Goal: Task Accomplishment & Management: Complete application form

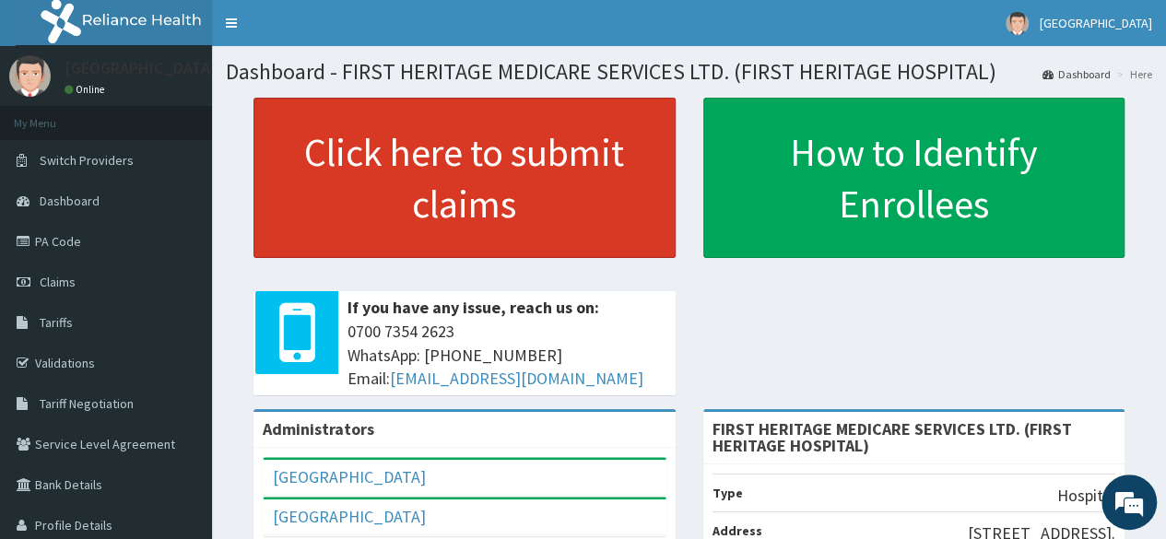
click at [400, 184] on link "Click here to submit claims" at bounding box center [464, 178] width 422 height 160
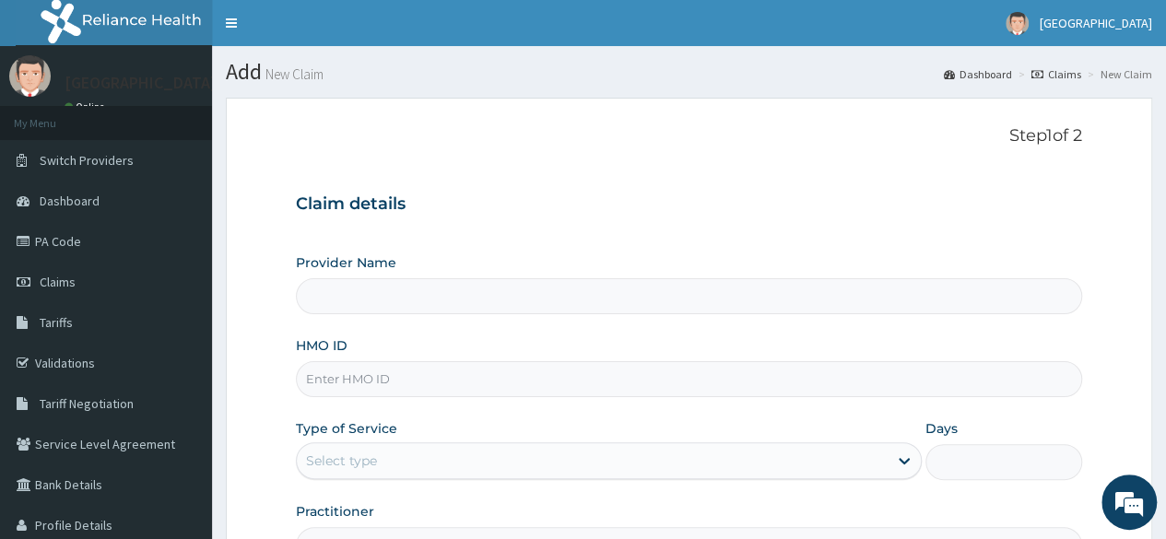
type input "FIRST HERITAGE MEDICARE SERVICES LTD. (FIRST HERITAGE HOSPITAL)"
click at [363, 379] on input "HMO ID" at bounding box center [689, 379] width 786 height 36
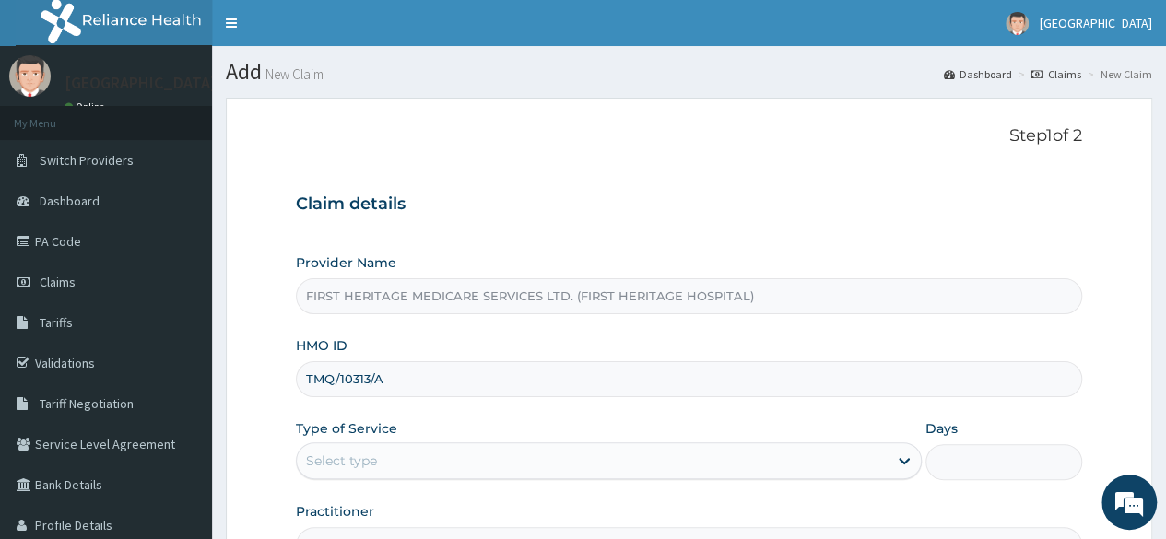
type input "TMQ/10313/A"
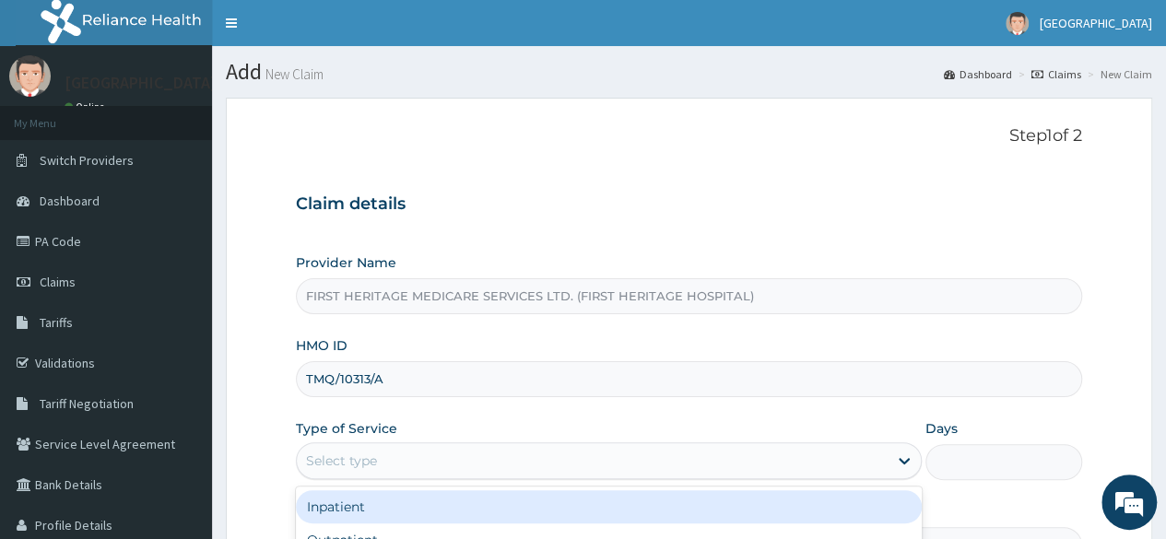
click at [396, 460] on div "Select type" at bounding box center [592, 460] width 591 height 29
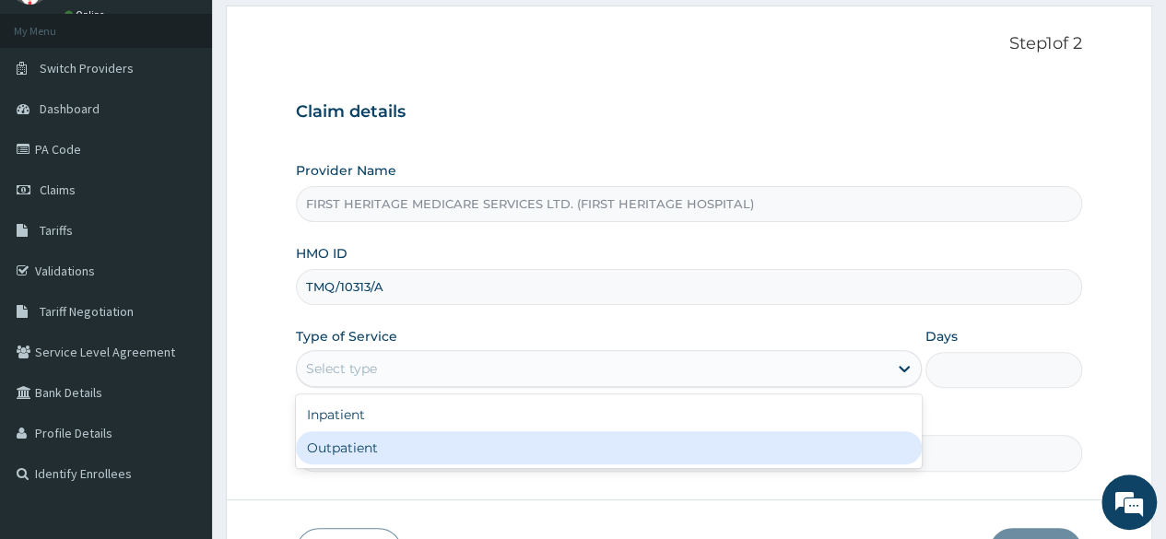
click at [395, 457] on div "Outpatient" at bounding box center [609, 447] width 626 height 33
type input "1"
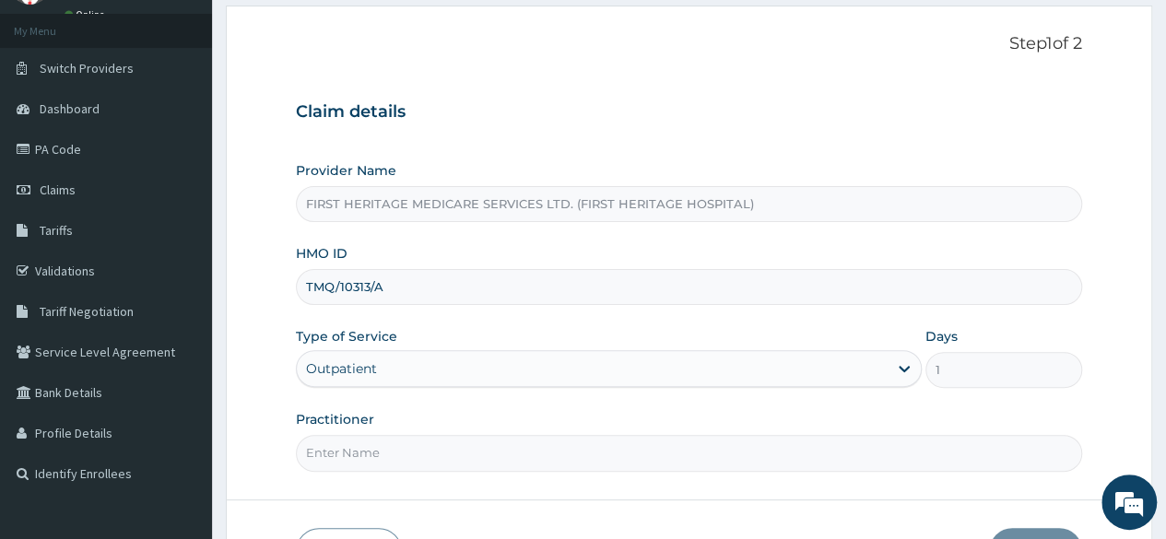
click at [396, 457] on input "Practitioner" at bounding box center [689, 453] width 786 height 36
type input "[PERSON_NAME]"
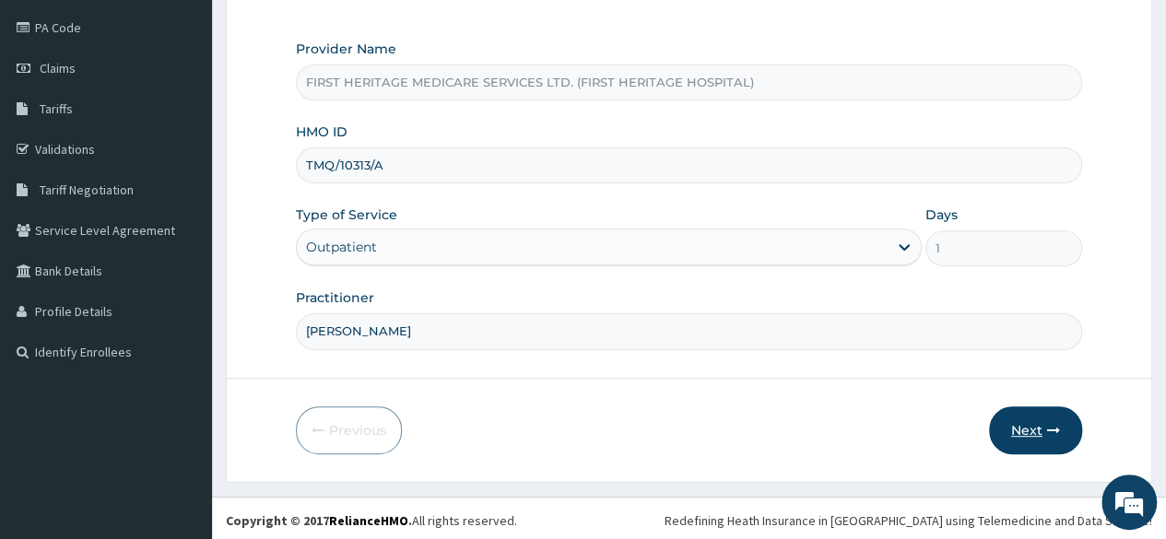
click at [1025, 424] on button "Next" at bounding box center [1035, 431] width 93 height 48
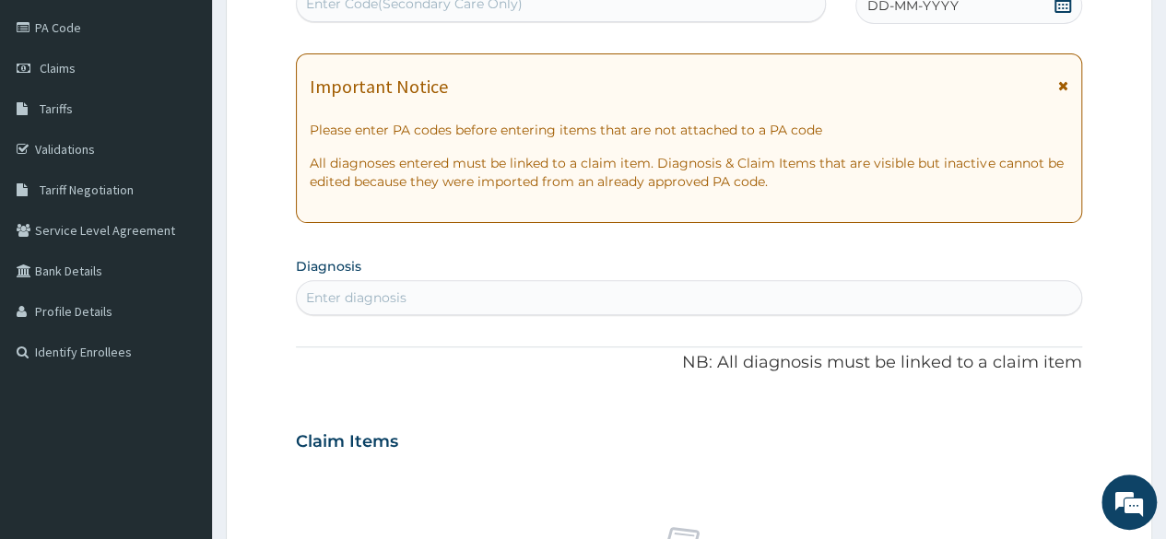
click at [360, 297] on div "Enter diagnosis" at bounding box center [356, 298] width 100 height 18
type input "PEPTIC"
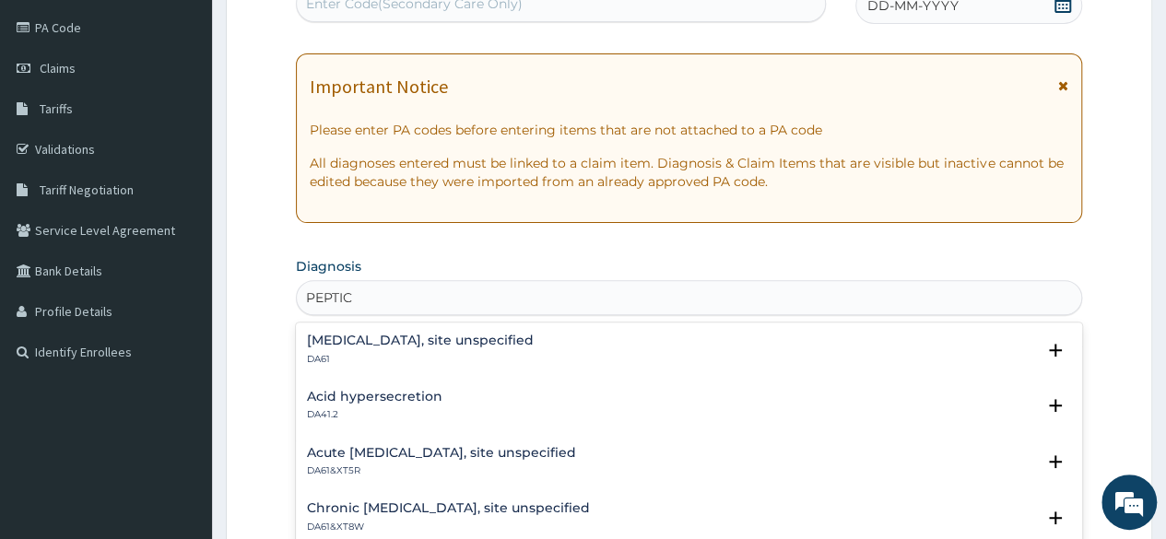
click at [413, 342] on h4 "[MEDICAL_DATA], site unspecified" at bounding box center [420, 341] width 227 height 14
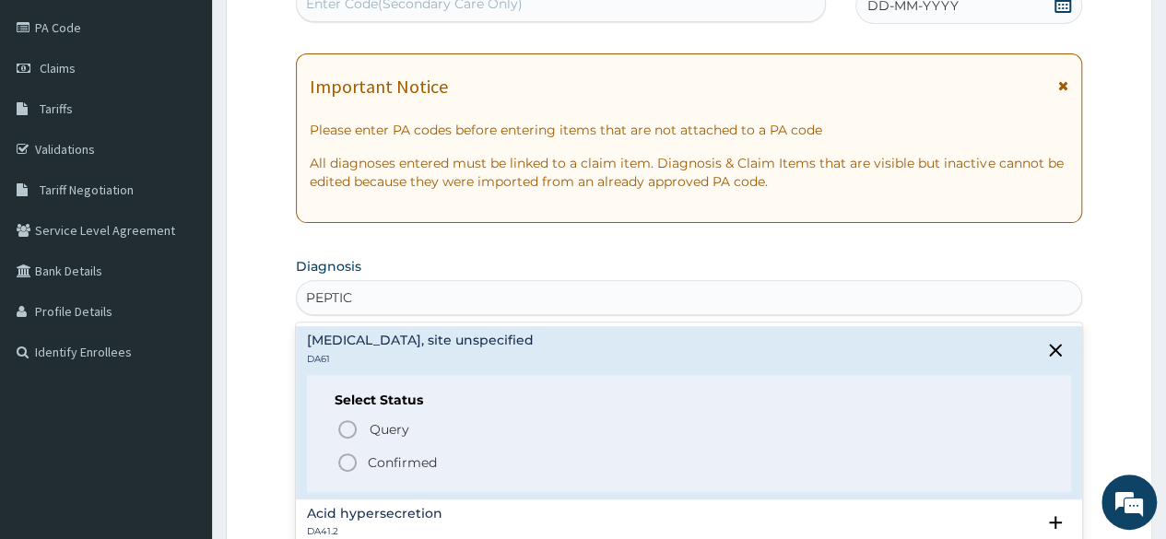
click at [390, 463] on p "Confirmed" at bounding box center [402, 463] width 69 height 18
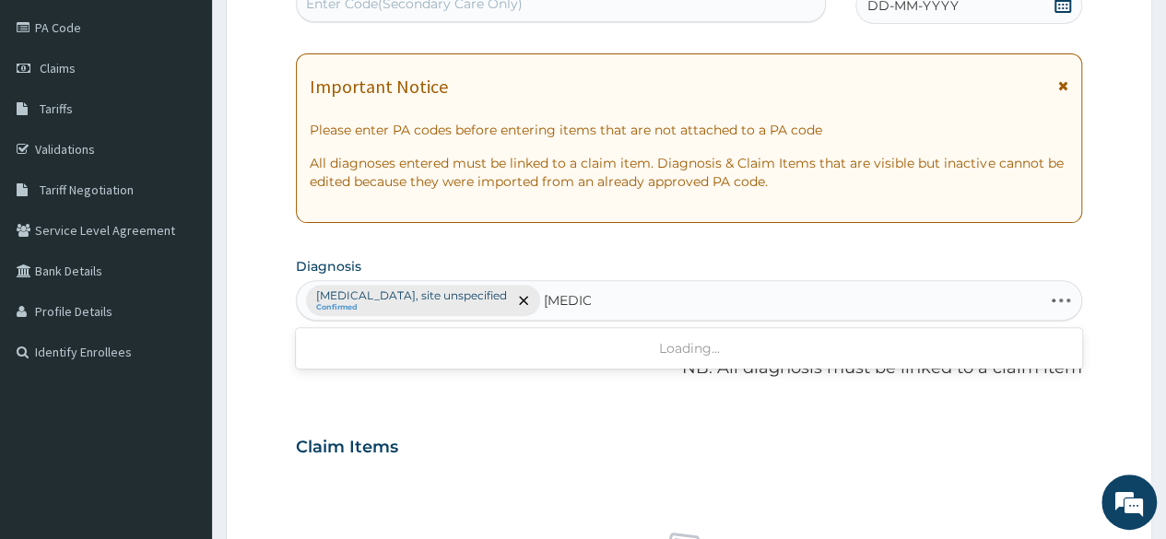
type input "[MEDICAL_DATA]"
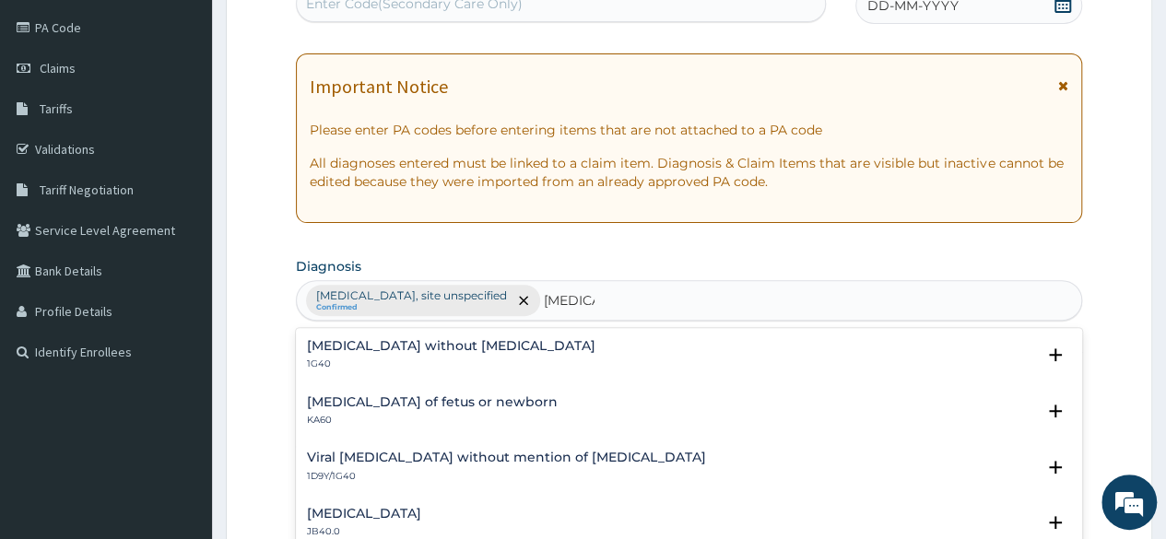
click at [374, 348] on h4 "[MEDICAL_DATA] without [MEDICAL_DATA]" at bounding box center [451, 346] width 289 height 14
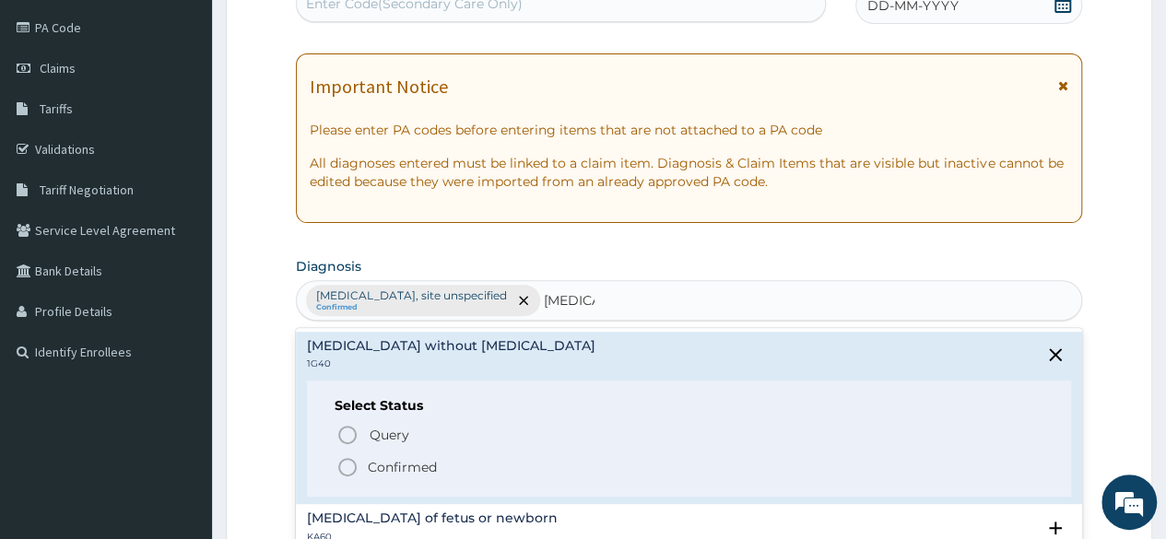
click at [394, 466] on p "Confirmed" at bounding box center [402, 467] width 69 height 18
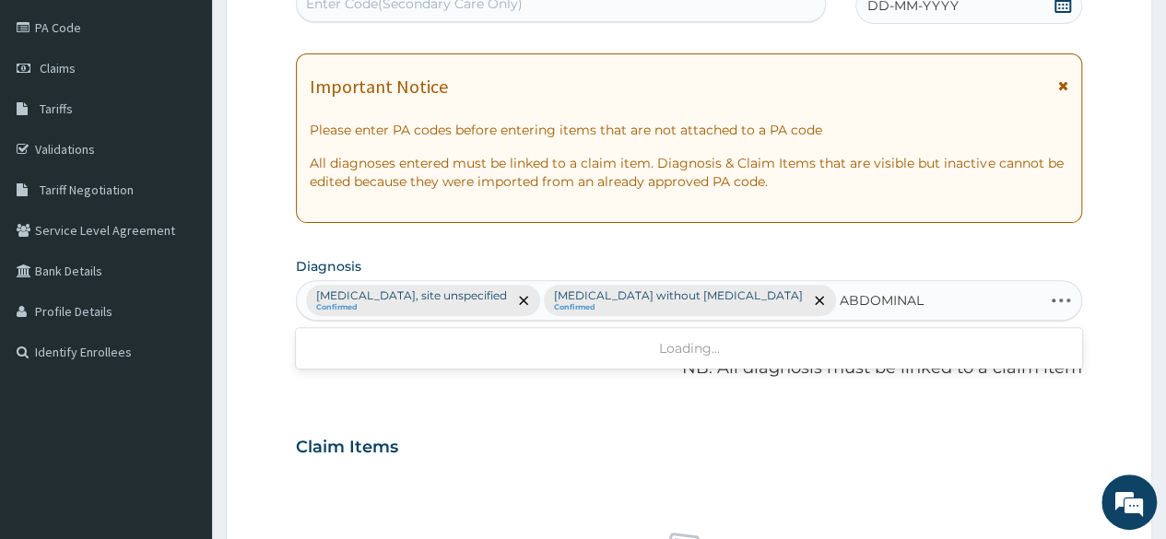
type input "ABDOMINAL"
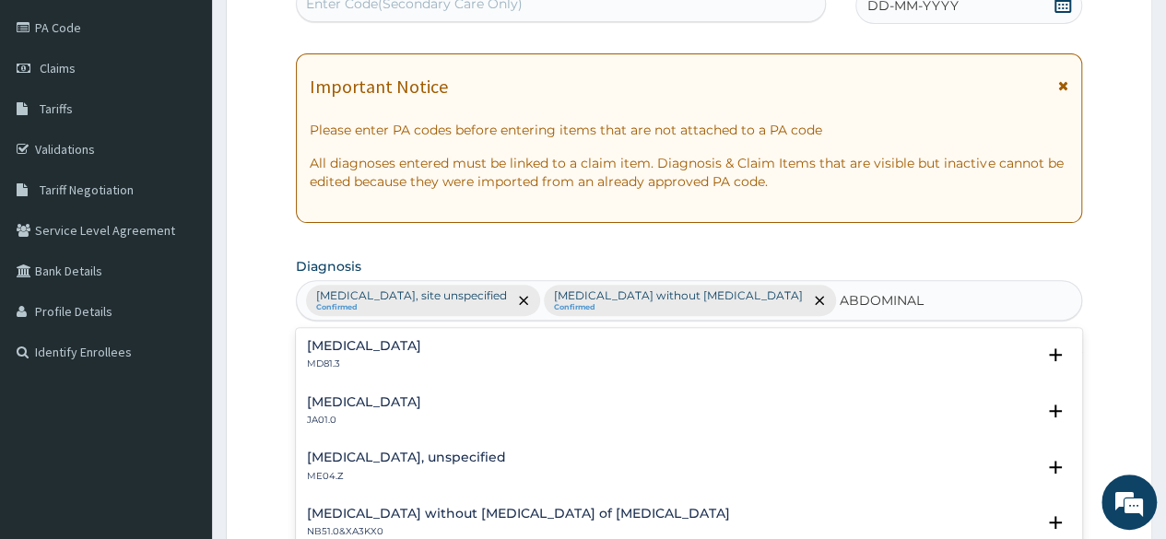
click at [382, 414] on p "JA01.0" at bounding box center [364, 420] width 114 height 13
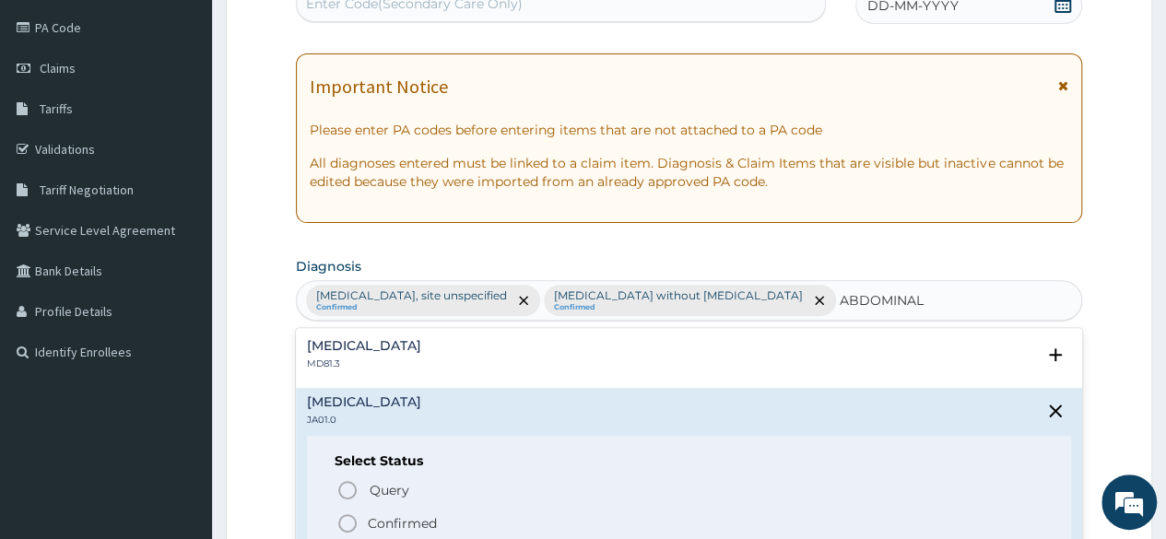
click at [389, 521] on p "Confirmed" at bounding box center [402, 523] width 69 height 18
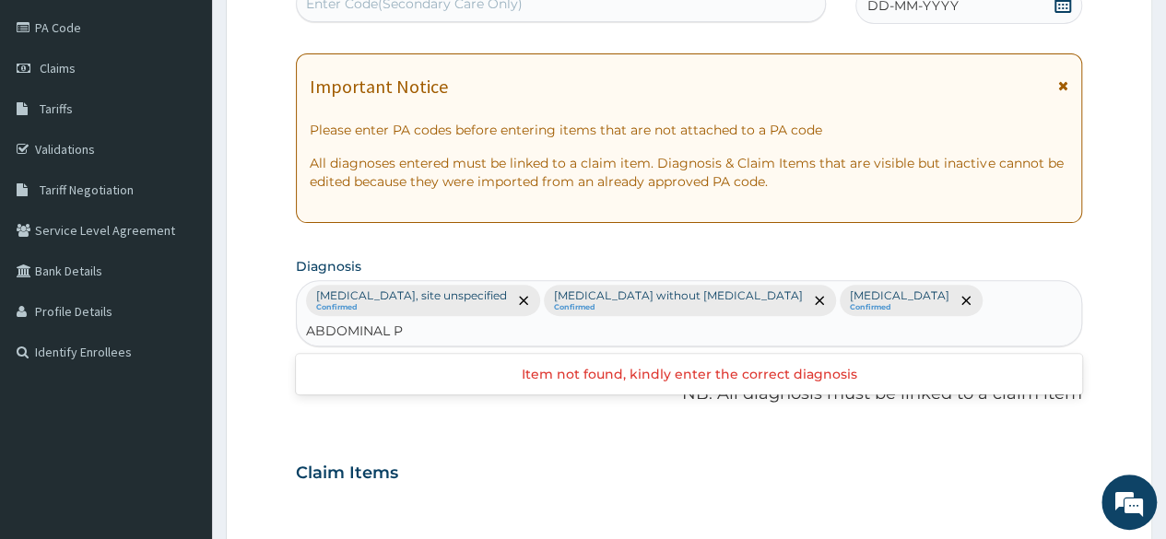
type input "ABDOMINAL"
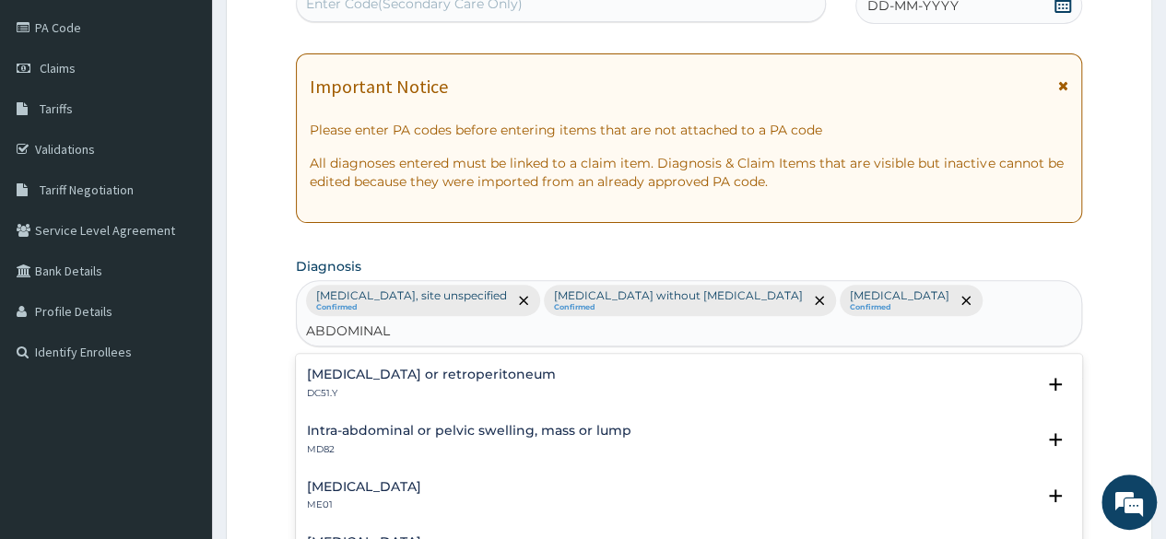
scroll to position [184, 0]
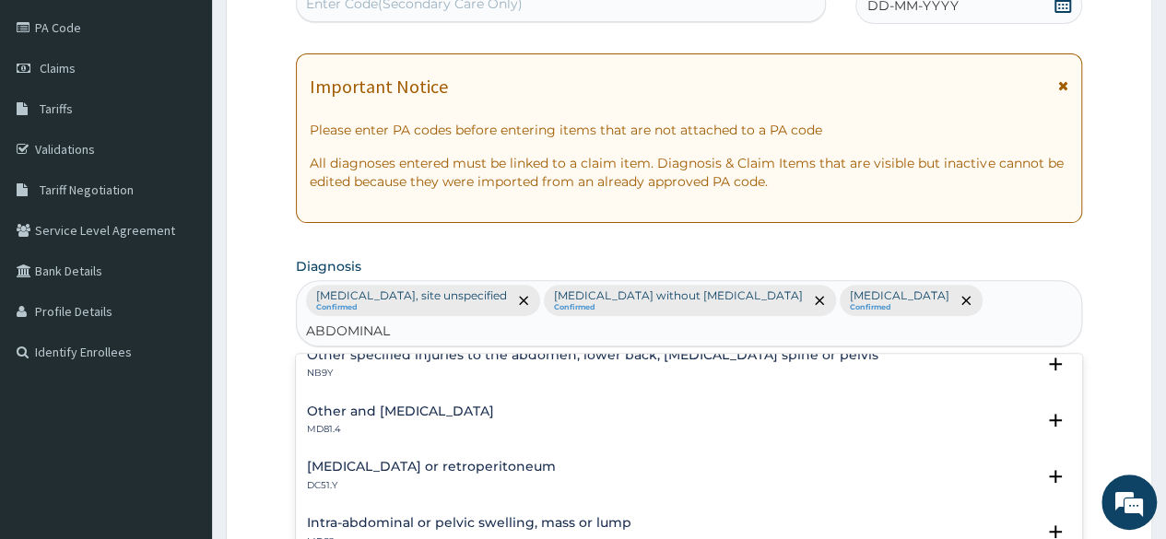
click at [456, 405] on h4 "Other and [MEDICAL_DATA]" at bounding box center [400, 412] width 187 height 14
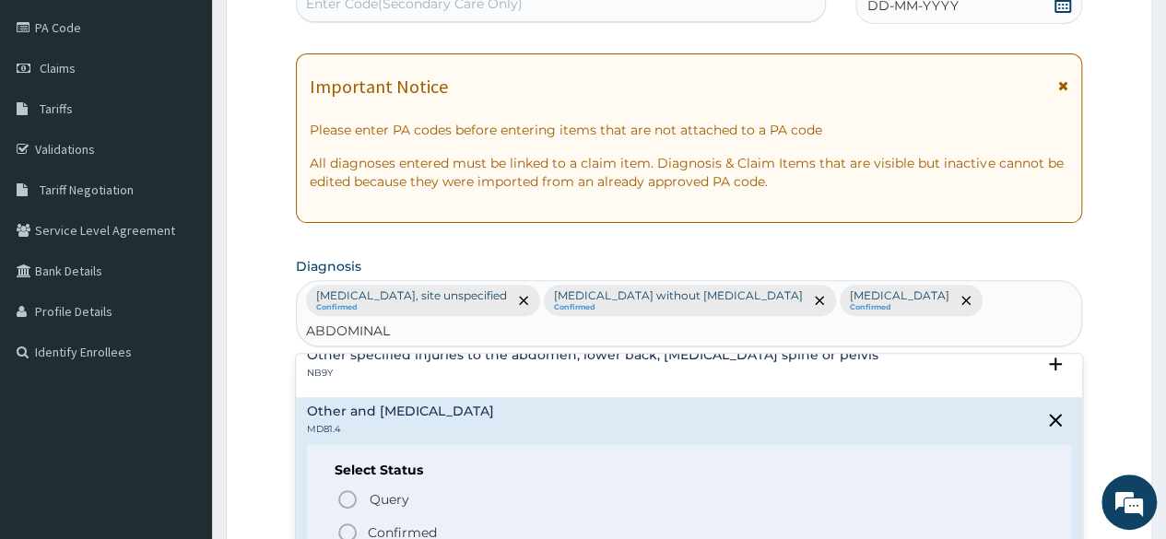
click at [395, 524] on p "Confirmed" at bounding box center [402, 533] width 69 height 18
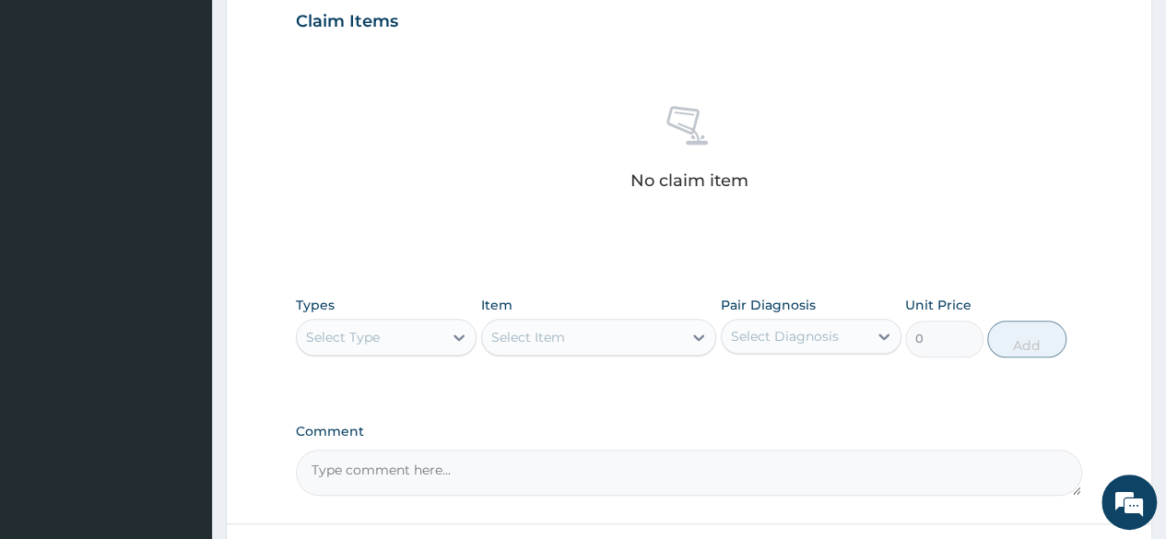
scroll to position [767, 0]
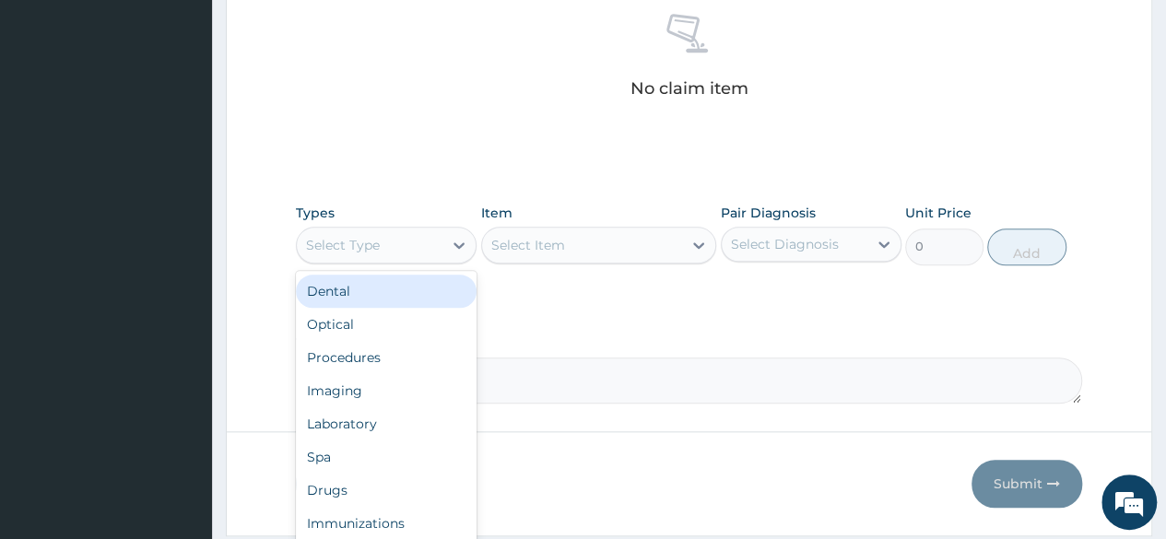
click at [420, 233] on div "Select Type" at bounding box center [370, 244] width 146 height 29
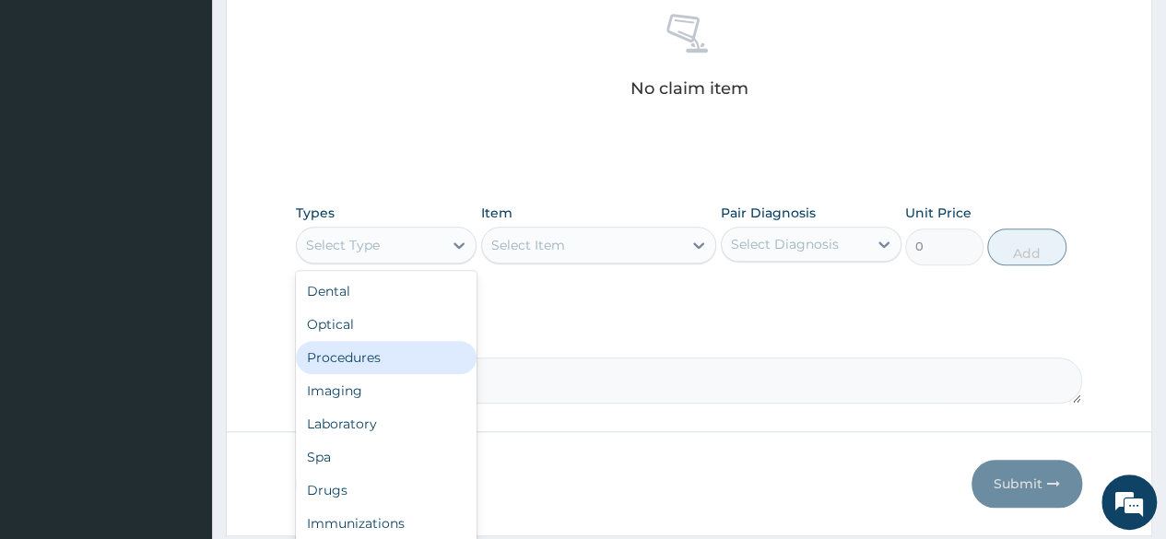
click at [395, 357] on div "Procedures" at bounding box center [386, 357] width 181 height 33
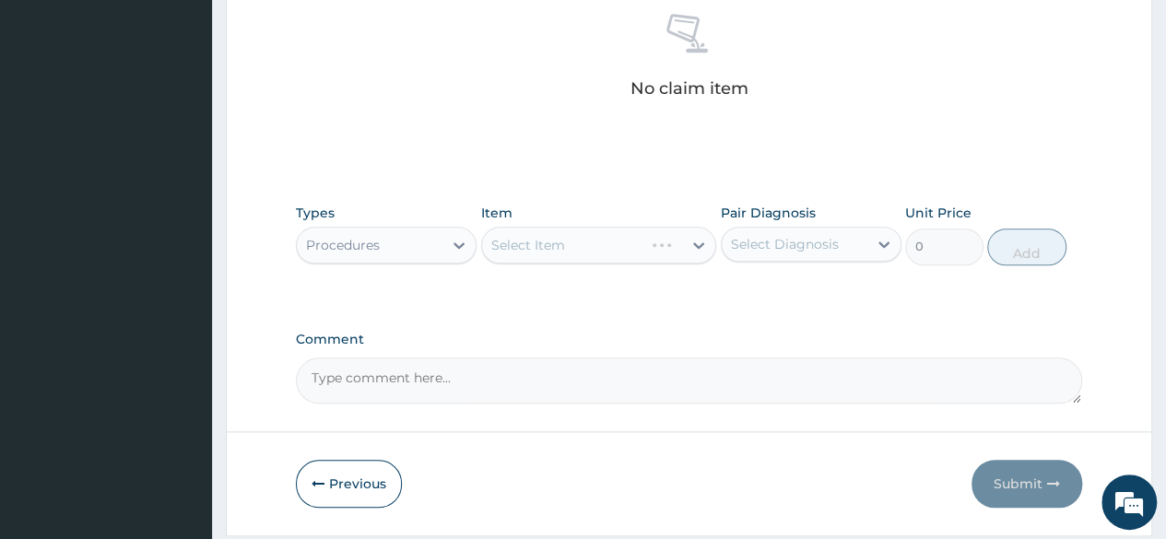
click at [558, 248] on div "Select Item" at bounding box center [599, 245] width 236 height 37
click at [560, 248] on div "Select Item" at bounding box center [599, 245] width 236 height 37
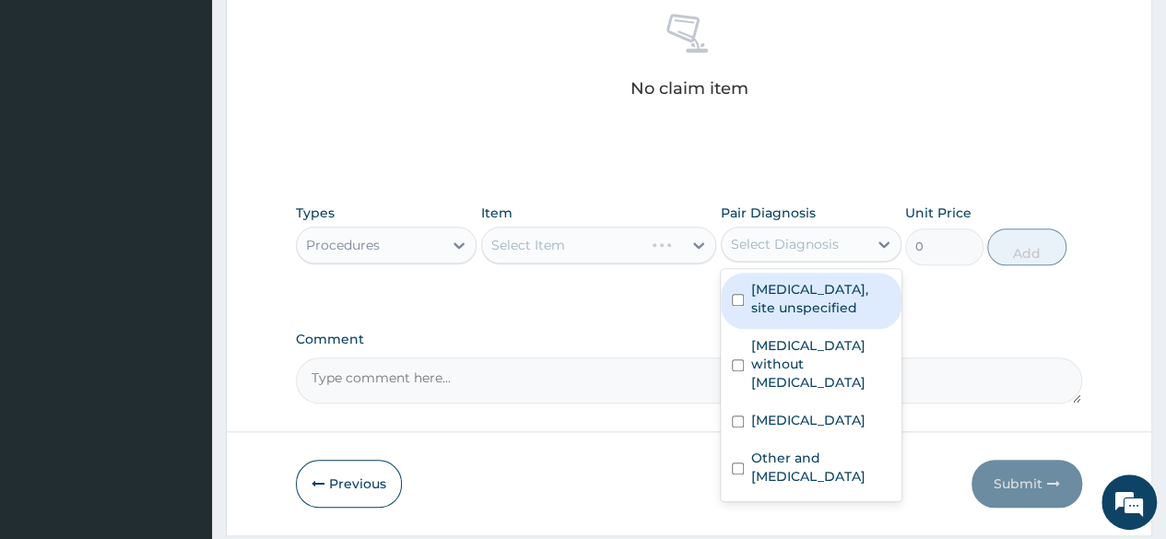
click at [819, 244] on div "Select Diagnosis" at bounding box center [785, 244] width 108 height 18
click at [765, 294] on label "[MEDICAL_DATA], site unspecified" at bounding box center [820, 298] width 139 height 37
checkbox input "true"
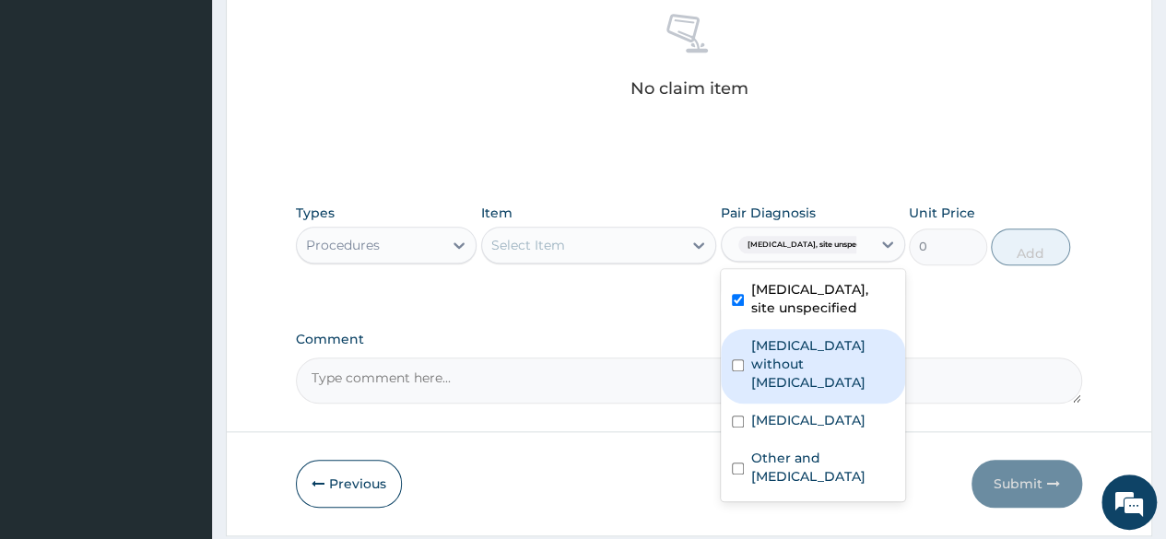
click at [782, 359] on label "[MEDICAL_DATA] without [MEDICAL_DATA]" at bounding box center [822, 363] width 143 height 55
checkbox input "true"
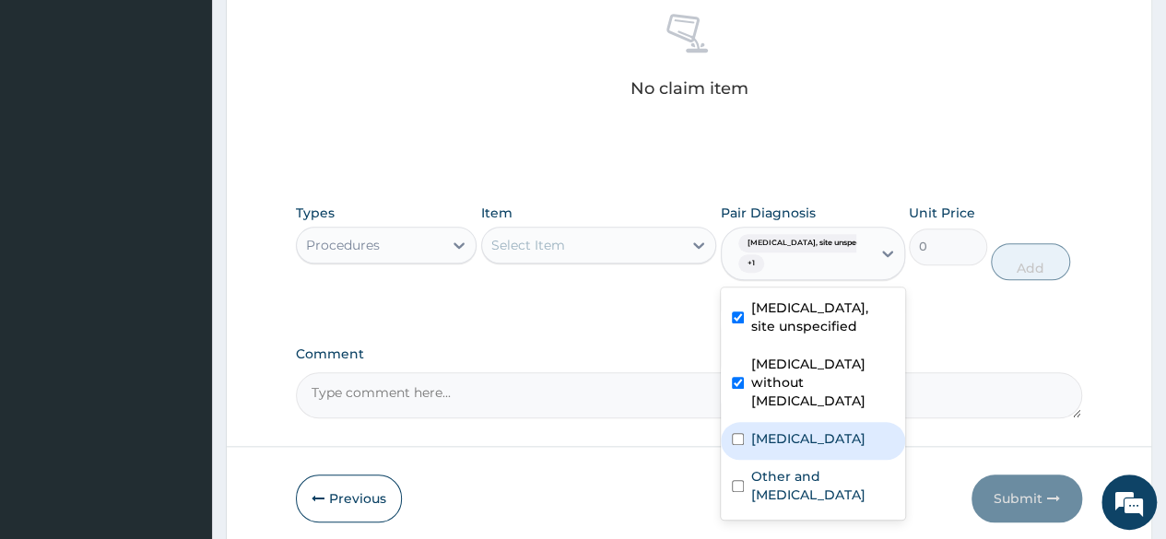
click at [800, 422] on div "[MEDICAL_DATA]" at bounding box center [813, 441] width 184 height 38
checkbox input "true"
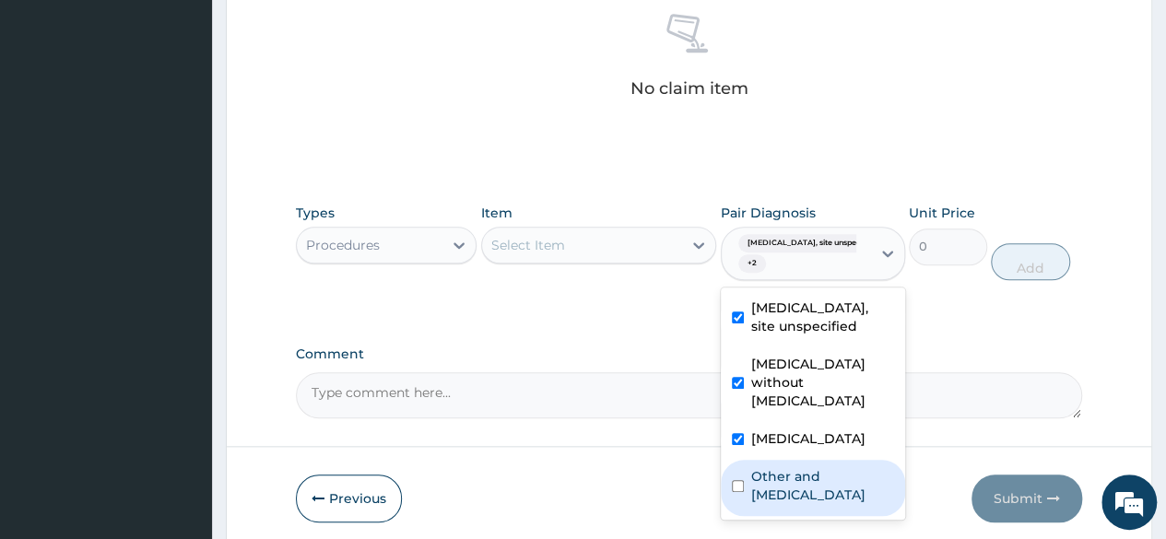
click at [791, 493] on label "Other and [MEDICAL_DATA]" at bounding box center [822, 485] width 143 height 37
checkbox input "true"
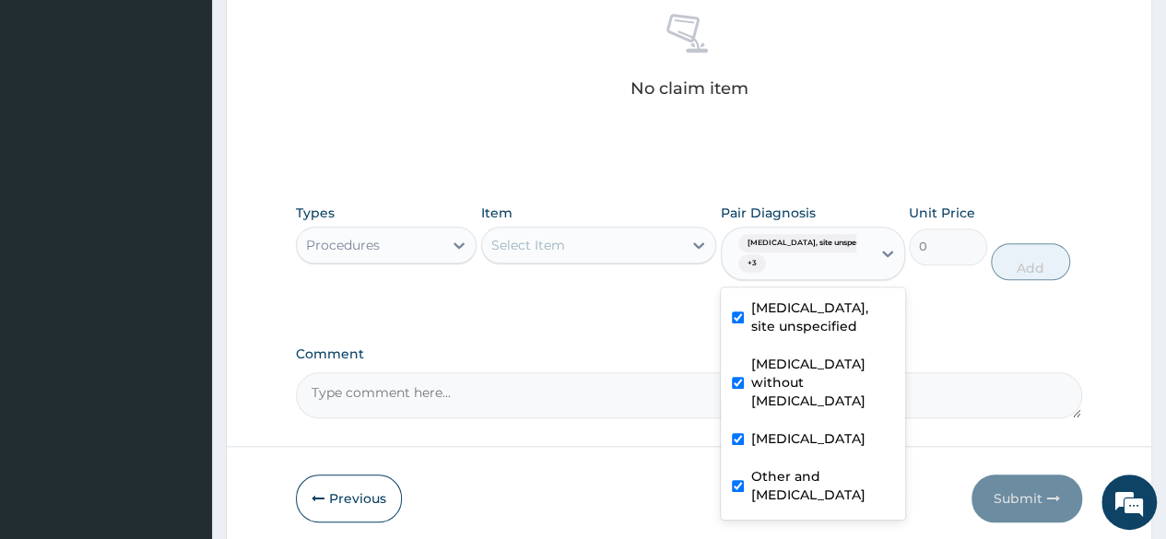
click at [683, 312] on div "Types Procedures Item Select Item Pair Diagnosis option Other and [MEDICAL_DATA…" at bounding box center [689, 255] width 786 height 123
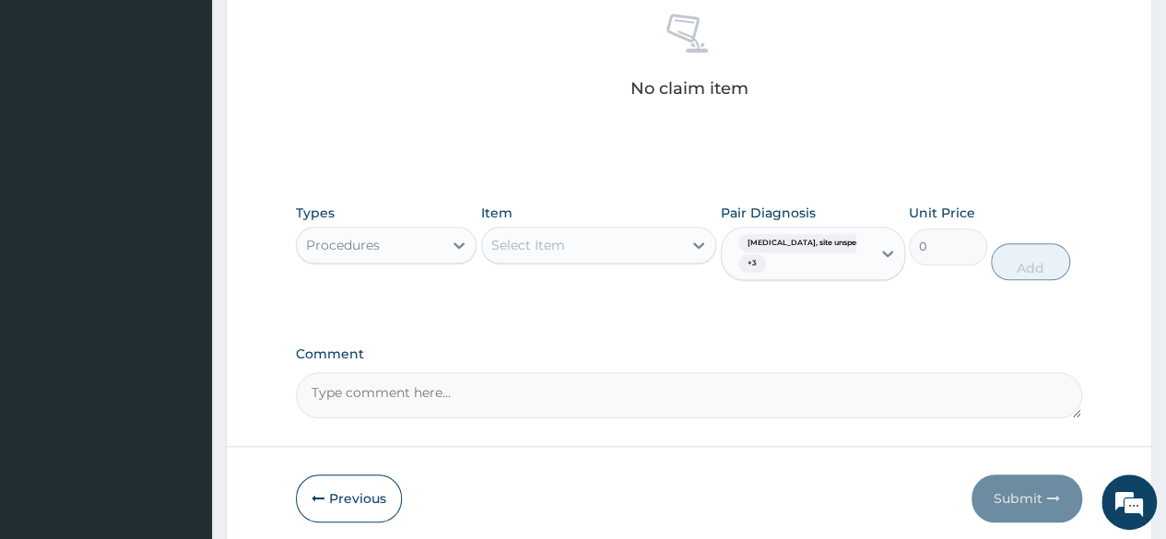
click at [603, 255] on div "Select Item" at bounding box center [582, 244] width 201 height 29
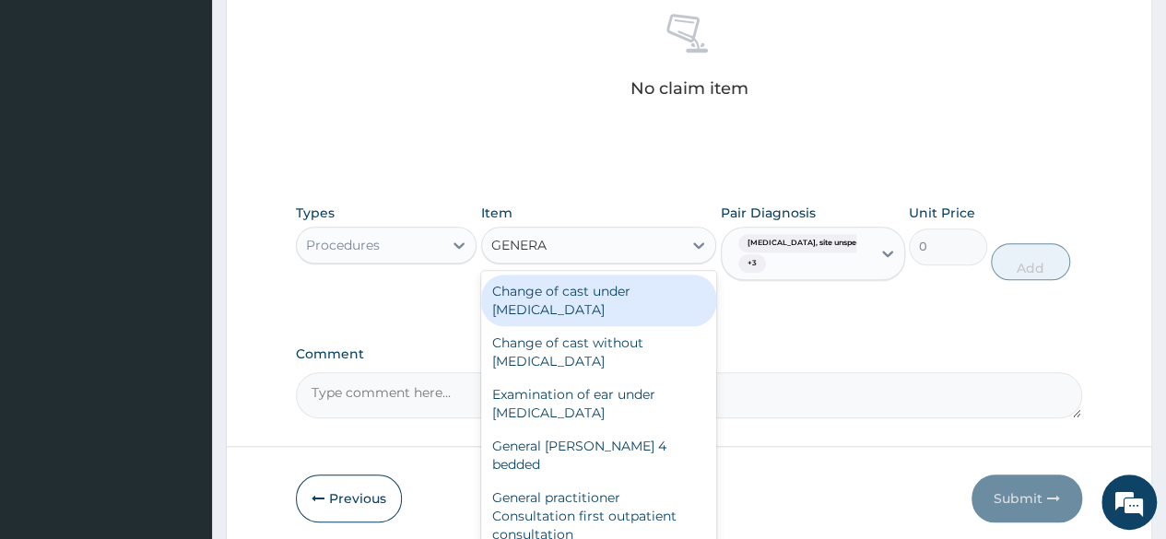
type input "GENERAL"
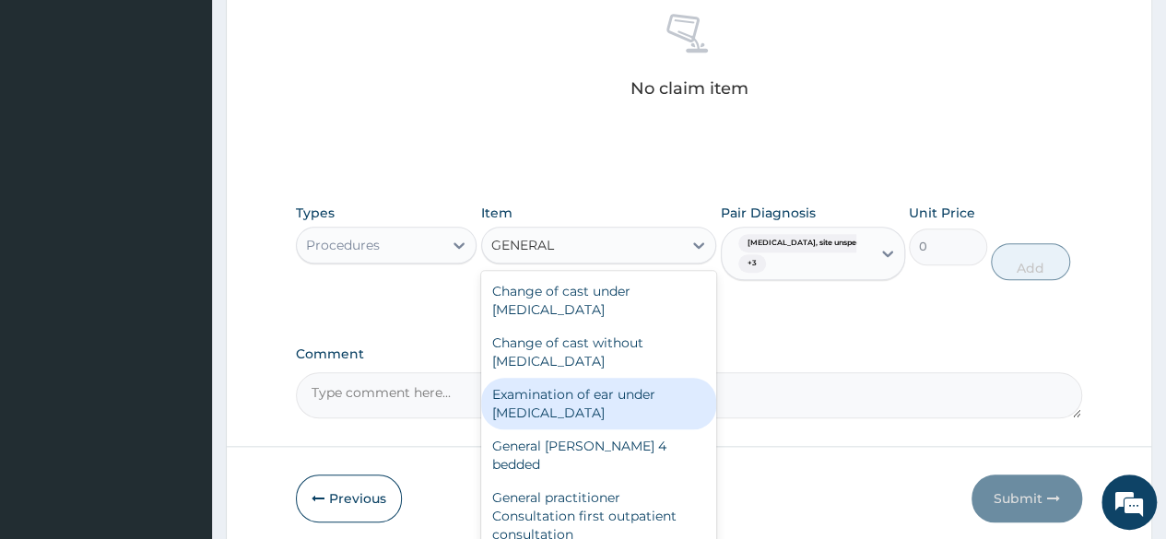
scroll to position [92, 0]
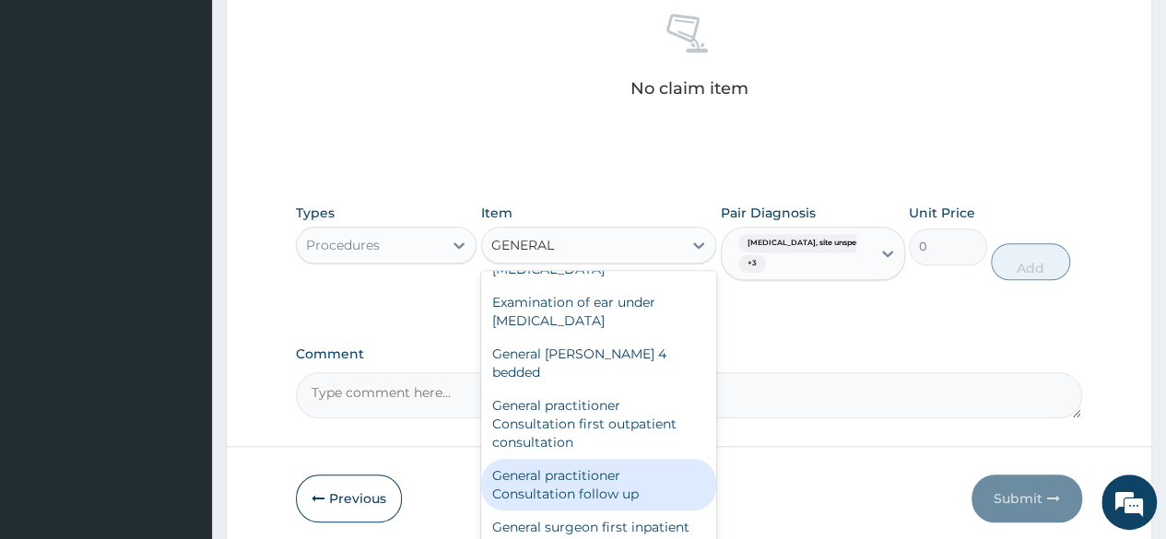
click at [579, 459] on div "General practitioner Consultation follow up" at bounding box center [599, 485] width 236 height 52
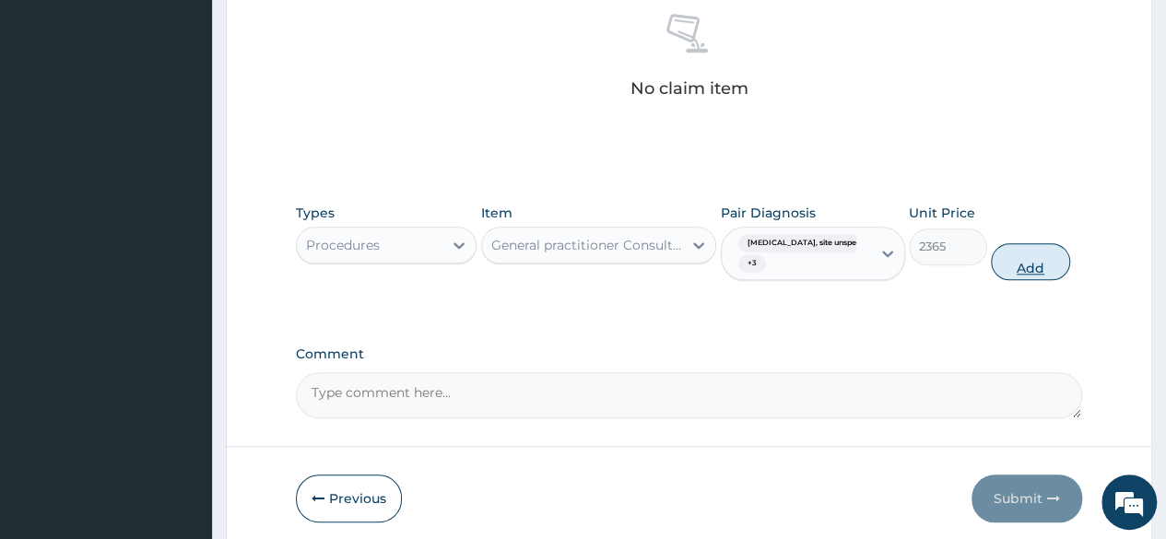
click at [1031, 265] on button "Add" at bounding box center [1030, 261] width 78 height 37
type input "0"
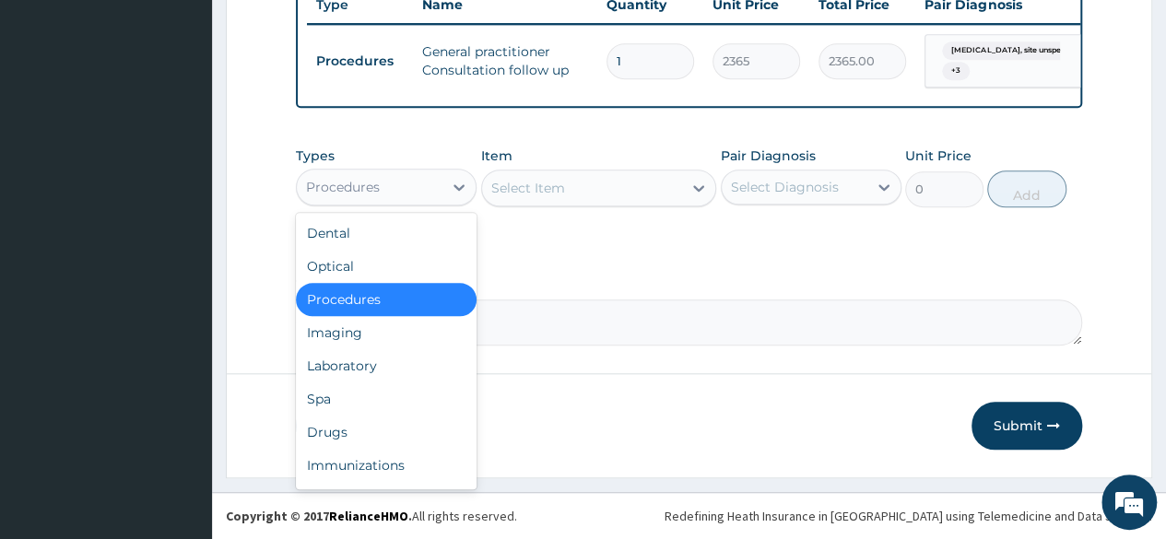
click at [378, 194] on div "Procedures" at bounding box center [343, 187] width 74 height 18
click at [379, 427] on div "Drugs" at bounding box center [386, 432] width 181 height 33
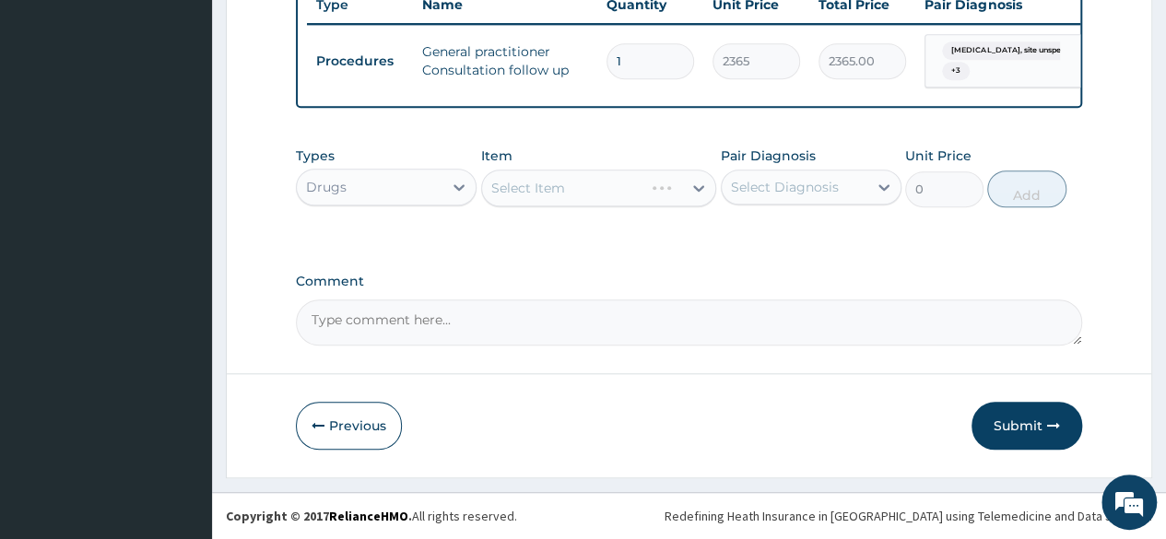
click at [546, 193] on div "Select Item" at bounding box center [599, 188] width 236 height 37
click at [593, 187] on div "Select Item" at bounding box center [599, 188] width 236 height 37
click at [593, 187] on div "Select Item" at bounding box center [582, 187] width 201 height 29
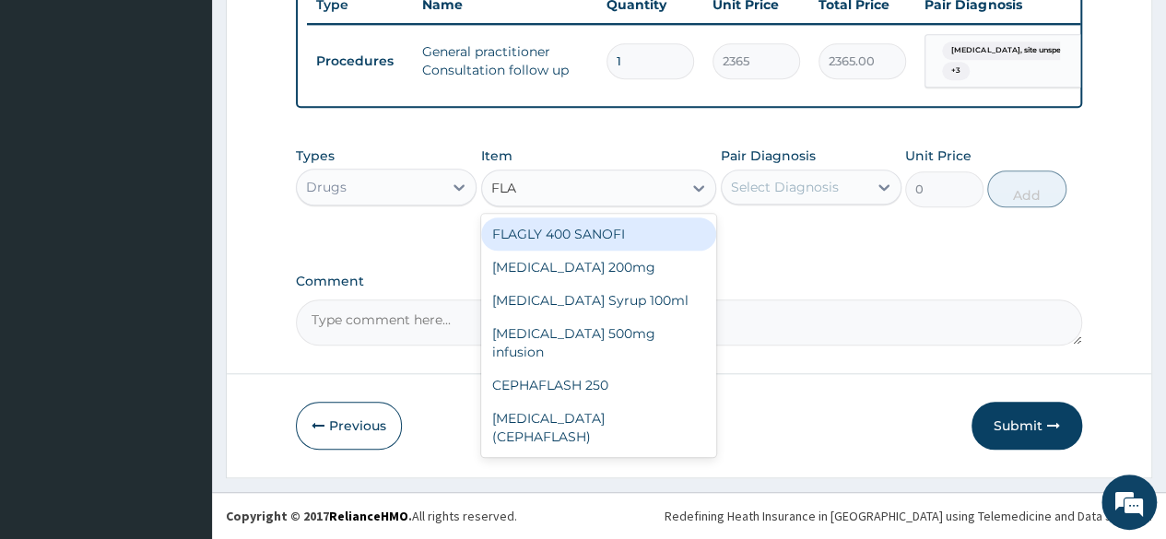
type input "FLAG"
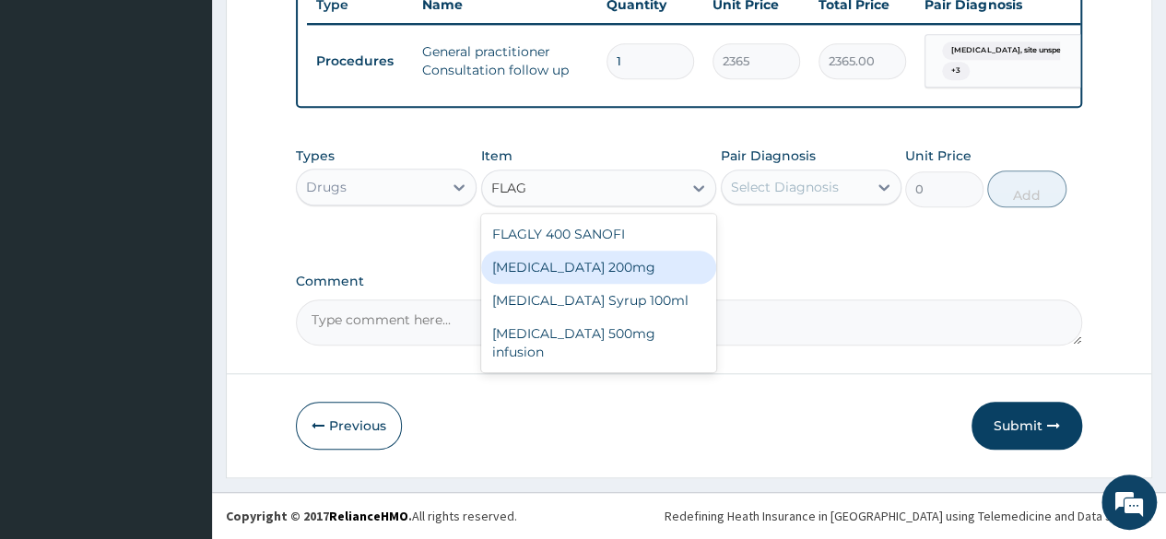
click at [594, 271] on div "[MEDICAL_DATA] 200mg" at bounding box center [599, 267] width 236 height 33
type input "47.3"
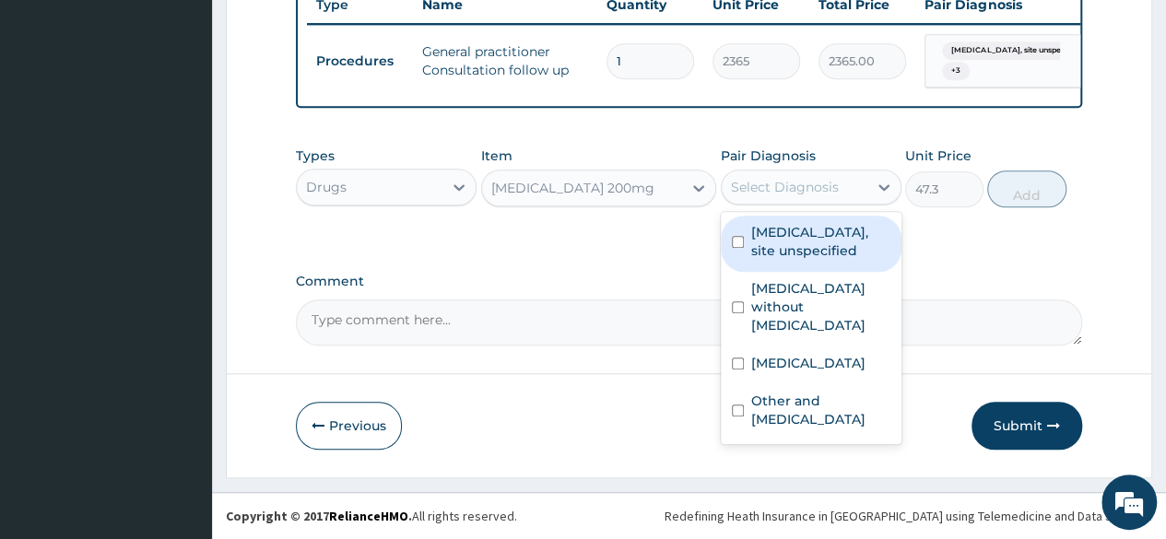
click at [793, 192] on div "Select Diagnosis" at bounding box center [785, 187] width 108 height 18
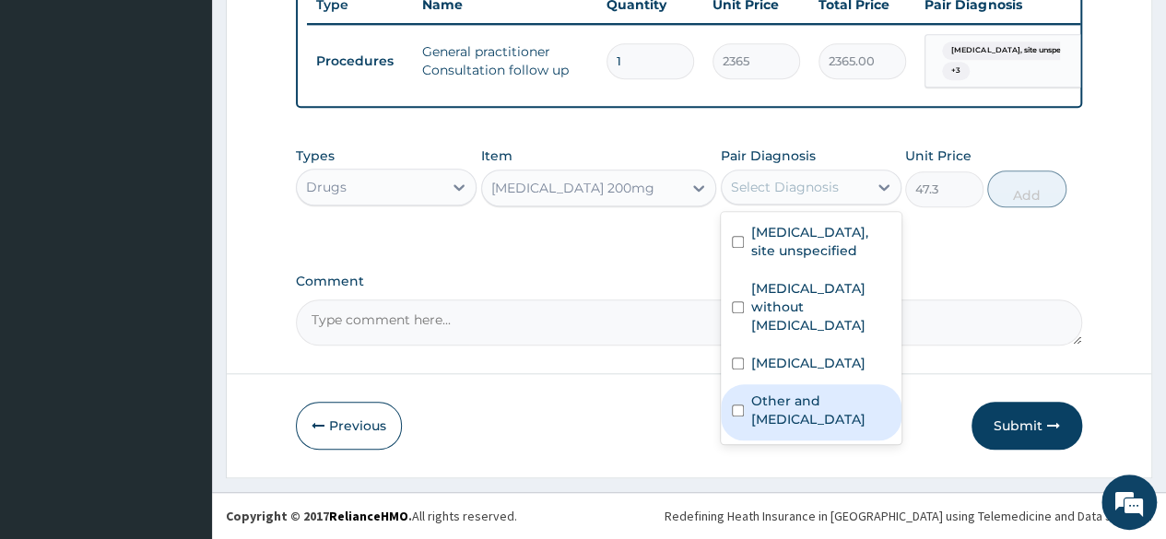
click at [778, 419] on label "Other and [MEDICAL_DATA]" at bounding box center [820, 410] width 139 height 37
checkbox input "true"
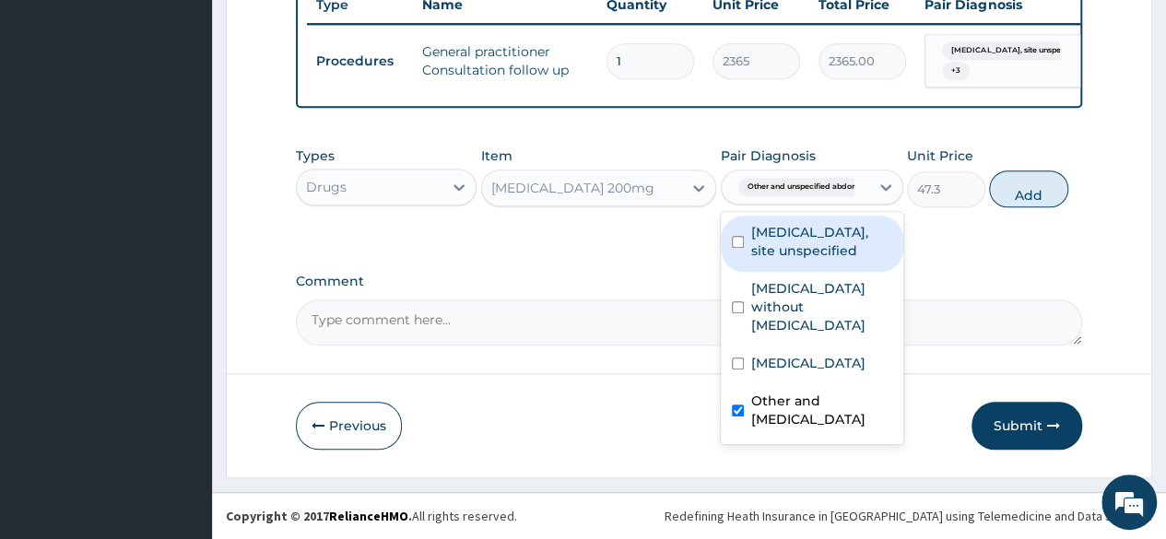
click at [790, 244] on label "[MEDICAL_DATA], site unspecified" at bounding box center [821, 241] width 141 height 37
checkbox input "true"
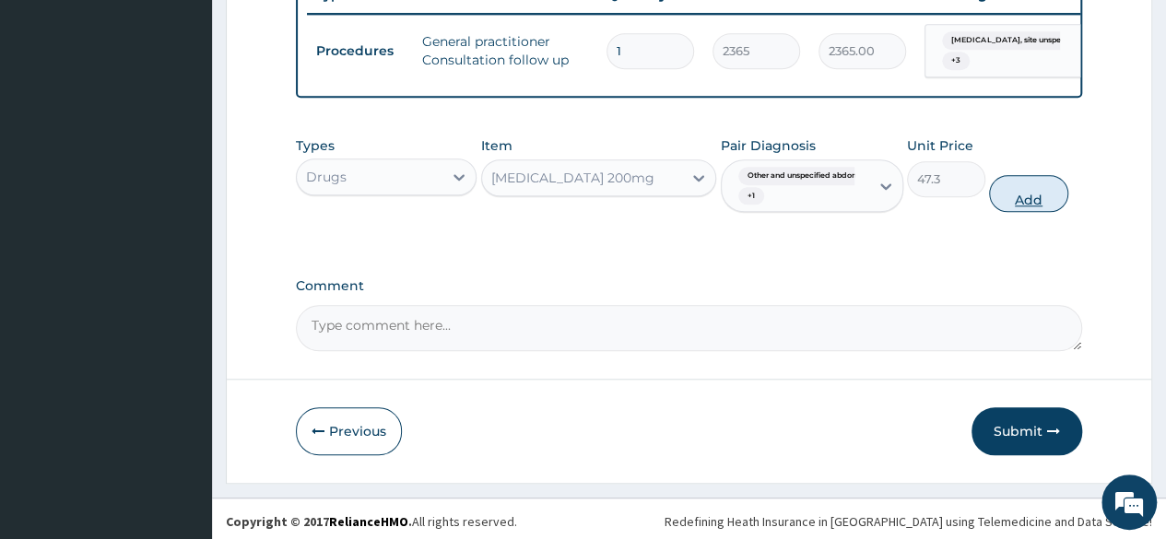
click at [1028, 209] on button "Add" at bounding box center [1028, 193] width 78 height 37
type input "0"
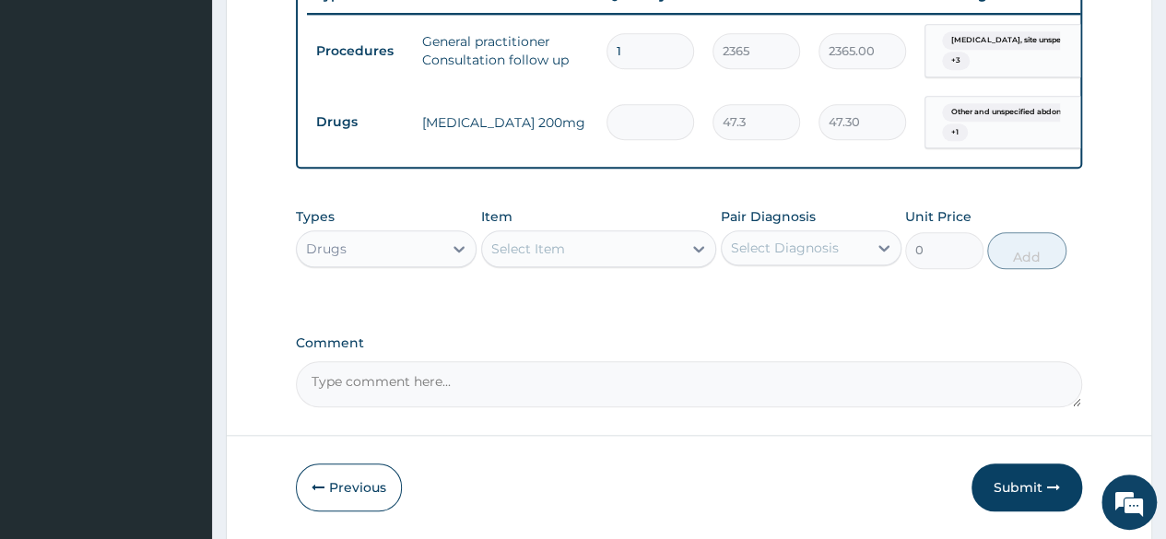
type input "0.00"
type input "3"
type input "141.90"
type input "30"
type input "1419.00"
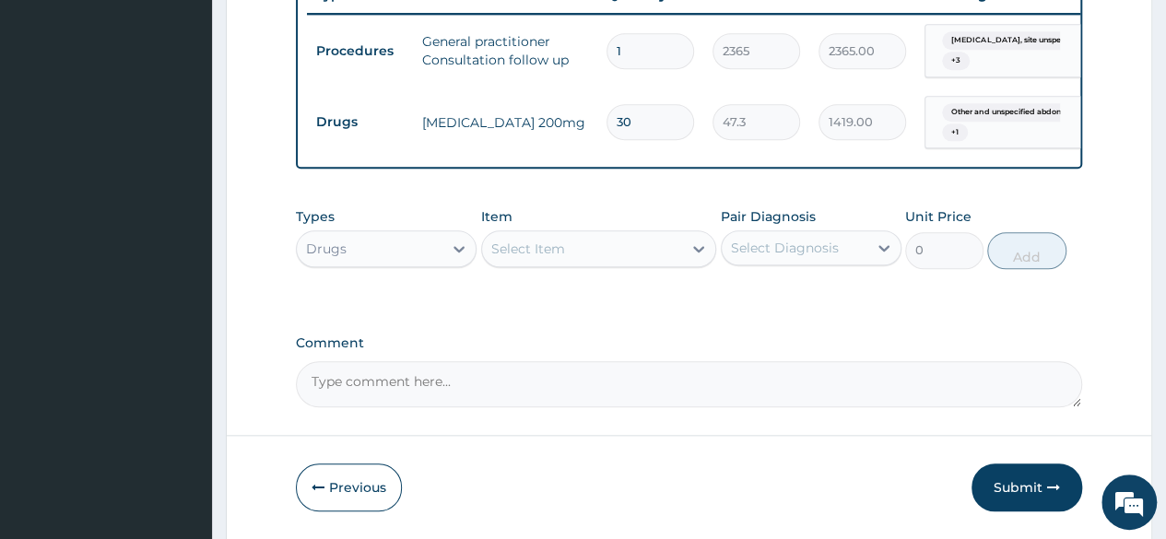
type input "30"
click at [536, 258] on div "Select Item" at bounding box center [528, 249] width 74 height 18
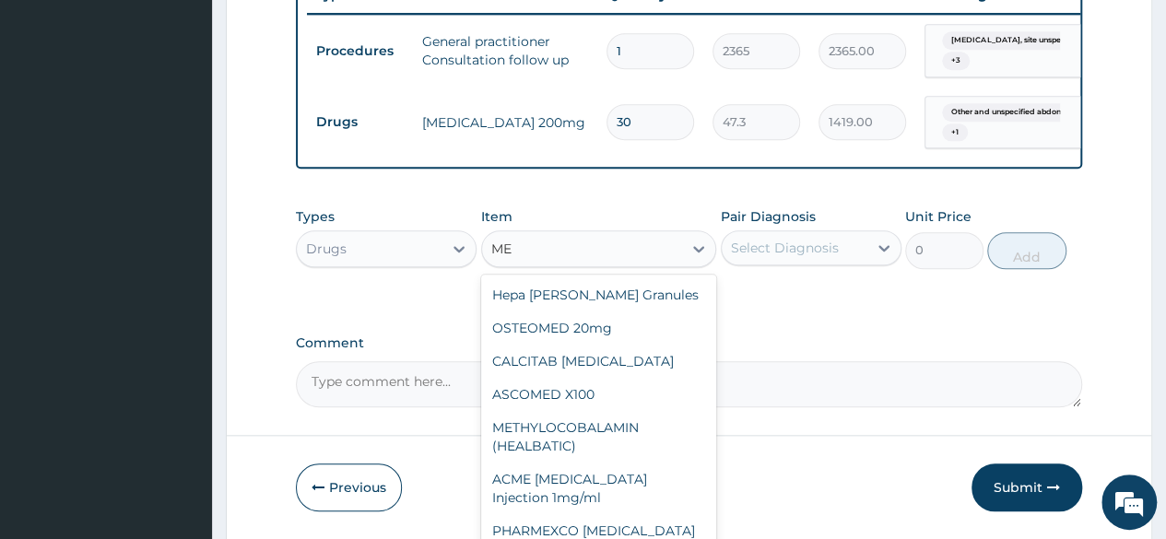
type input "M"
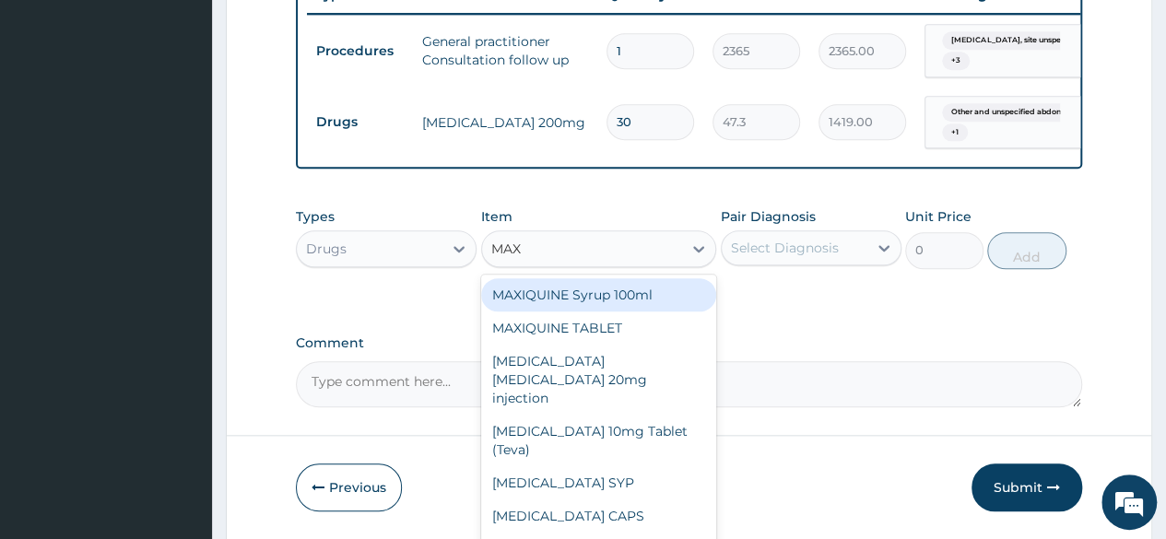
type input "MAXO"
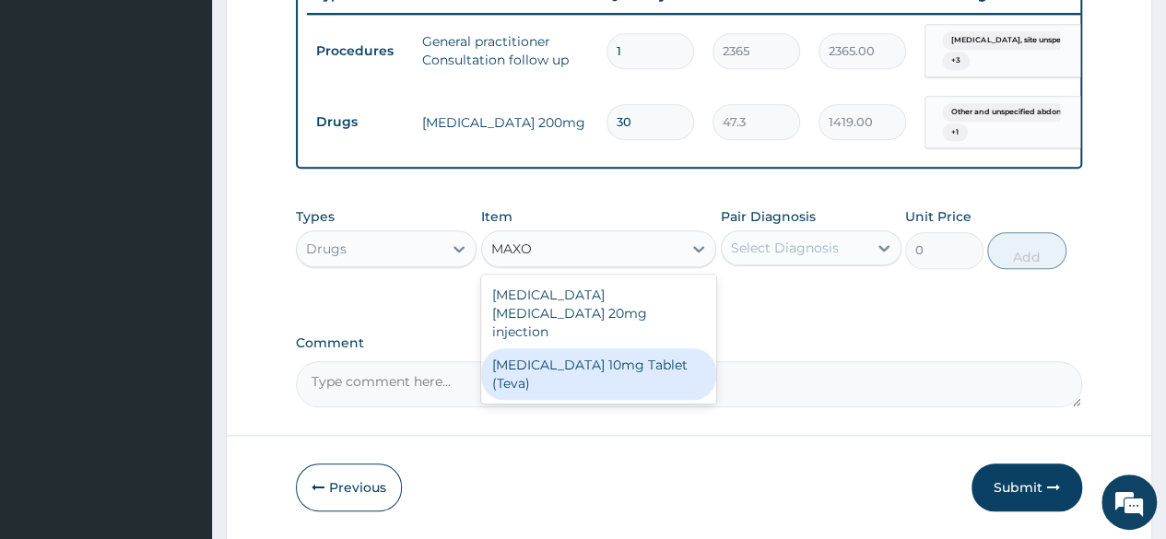
click at [572, 360] on div "[MEDICAL_DATA] 10mg Tablet (Teva)" at bounding box center [599, 374] width 236 height 52
type input "23.65"
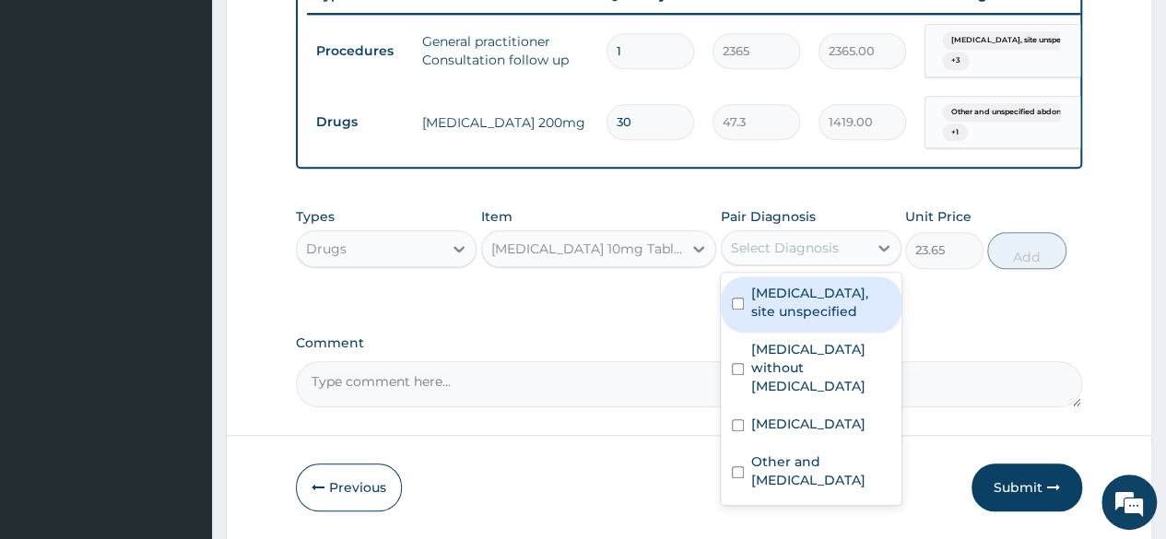
click at [811, 257] on div "Select Diagnosis" at bounding box center [785, 248] width 108 height 18
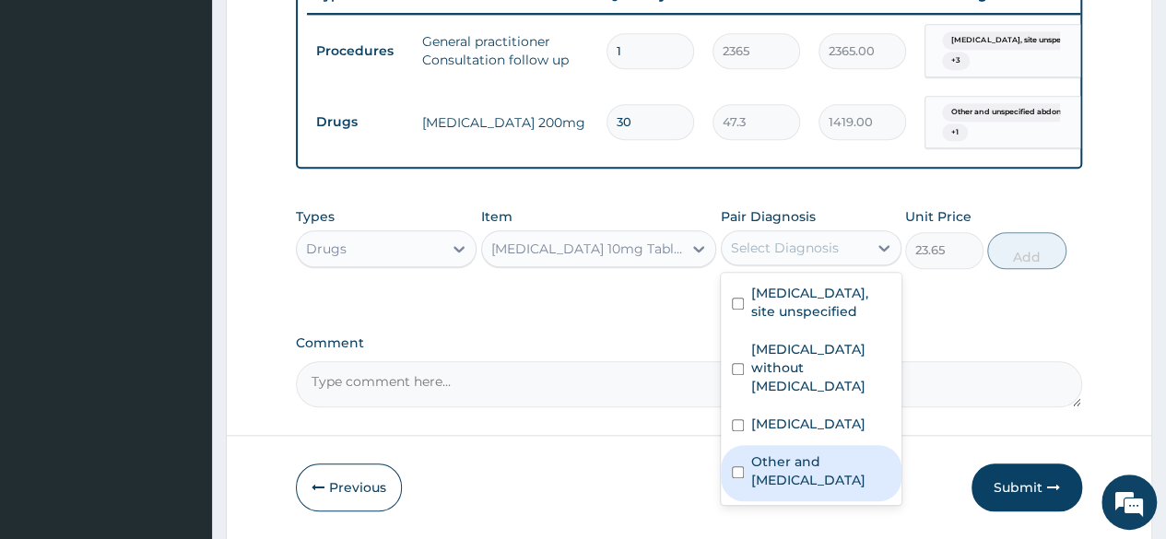
click at [775, 489] on label "Other and [MEDICAL_DATA]" at bounding box center [820, 471] width 139 height 37
checkbox input "true"
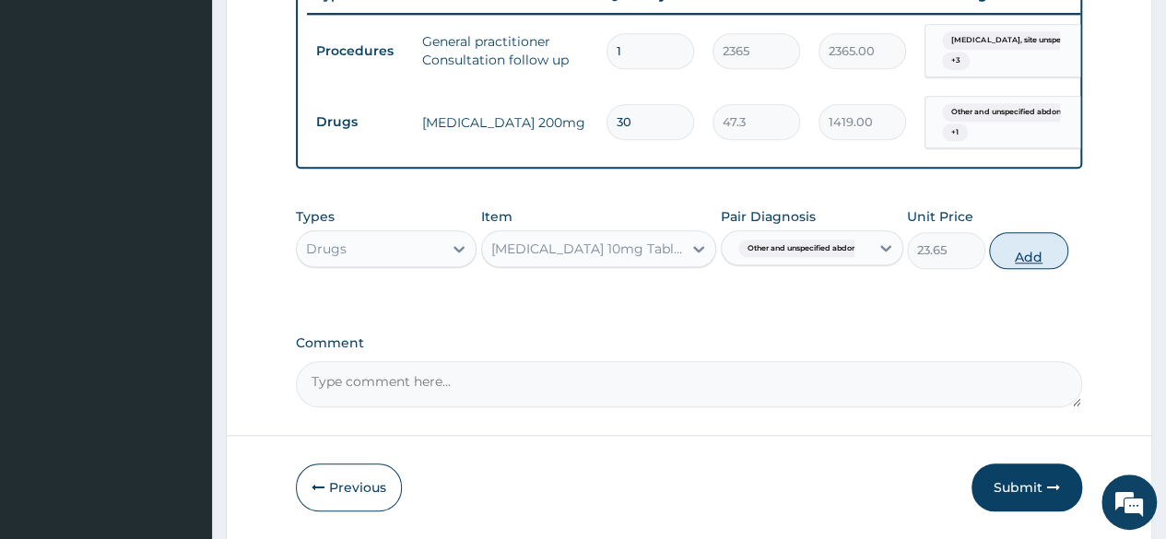
click at [1025, 264] on button "Add" at bounding box center [1028, 250] width 78 height 37
type input "0"
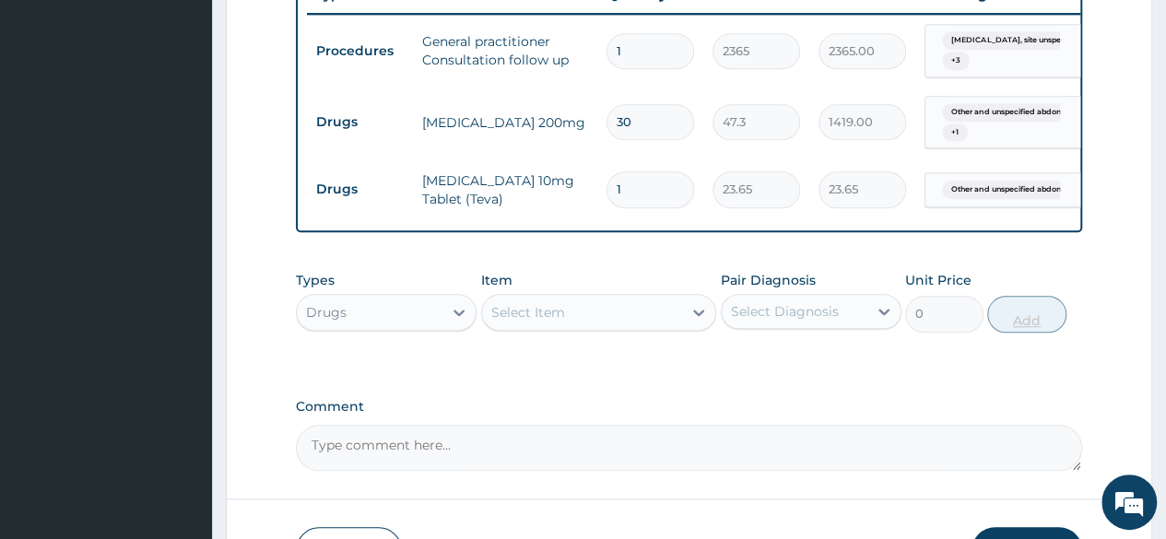
type input "0.00"
type input "3"
type input "70.95"
type input "3"
click at [545, 322] on div "Select Item" at bounding box center [528, 312] width 74 height 18
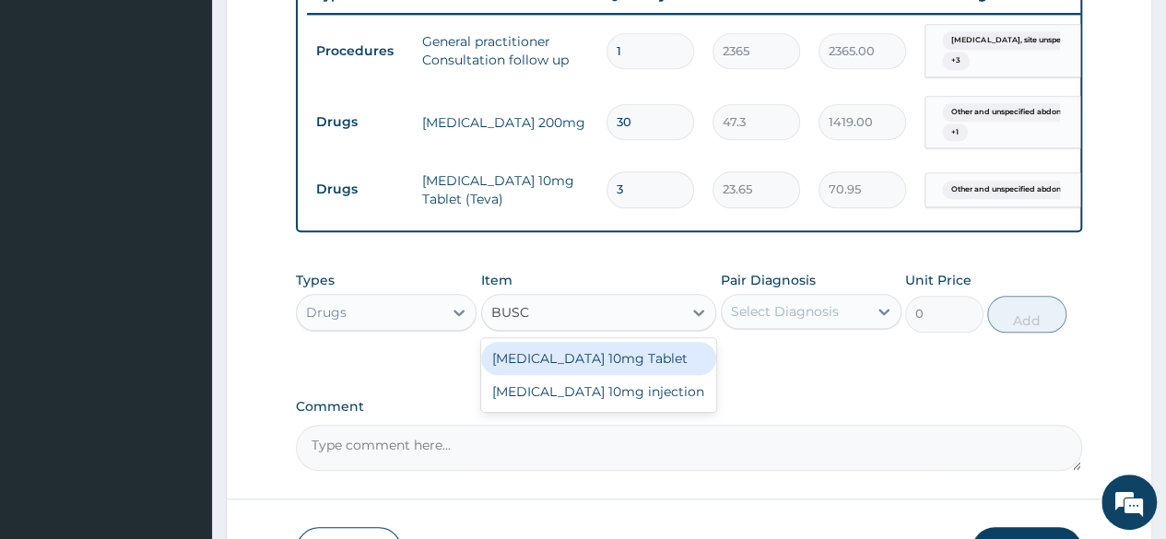
type input "BUSCO"
click at [570, 370] on div "[MEDICAL_DATA] 10mg Tablet" at bounding box center [599, 358] width 236 height 33
type input "41.3875"
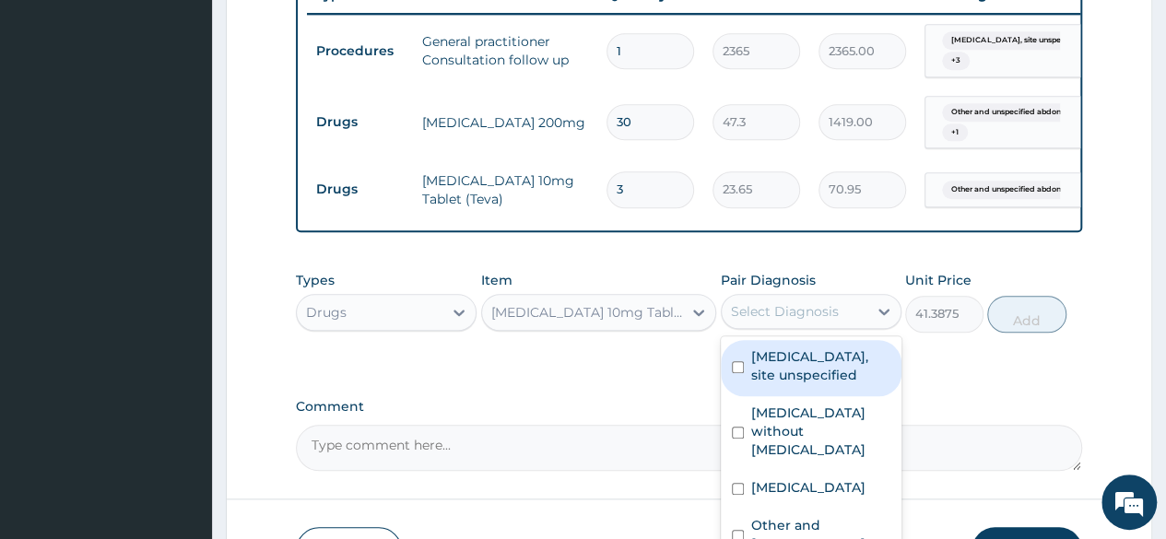
click at [799, 321] on div "Select Diagnosis" at bounding box center [785, 311] width 108 height 18
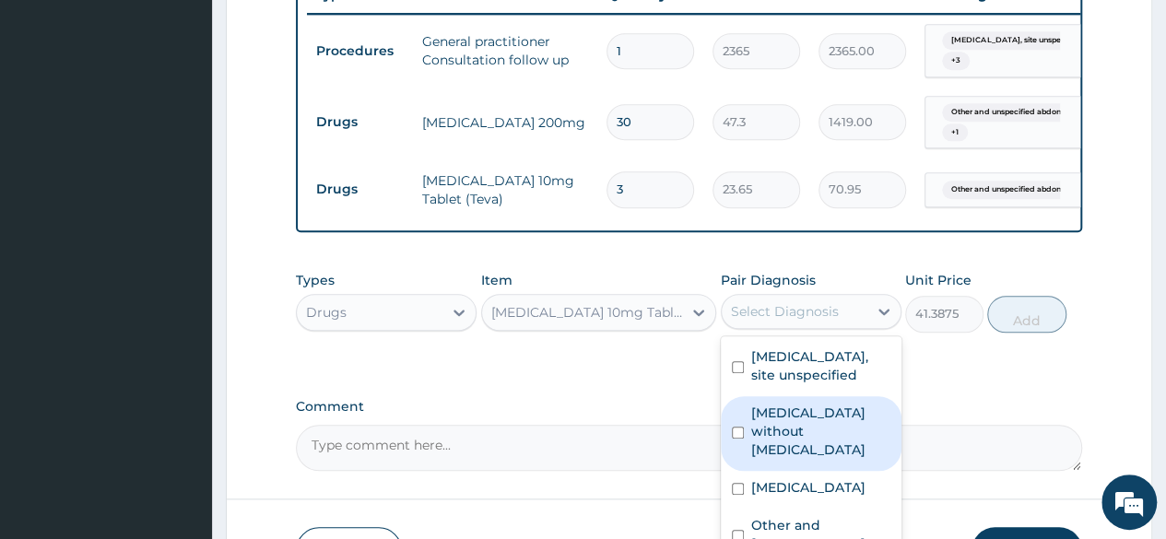
scroll to position [847, 0]
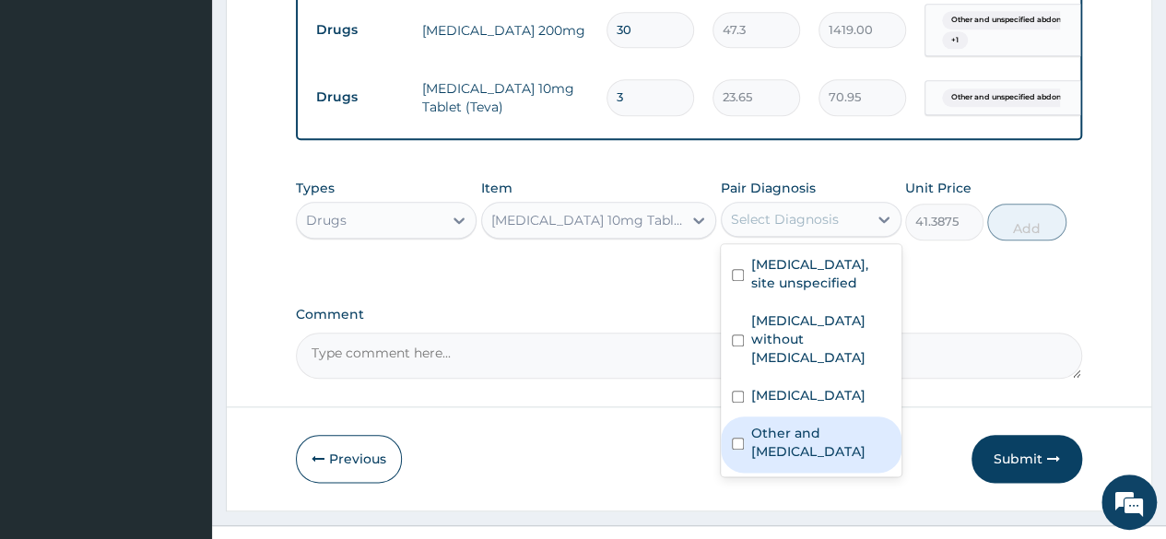
click at [779, 454] on label "Other and [MEDICAL_DATA]" at bounding box center [820, 442] width 139 height 37
checkbox input "true"
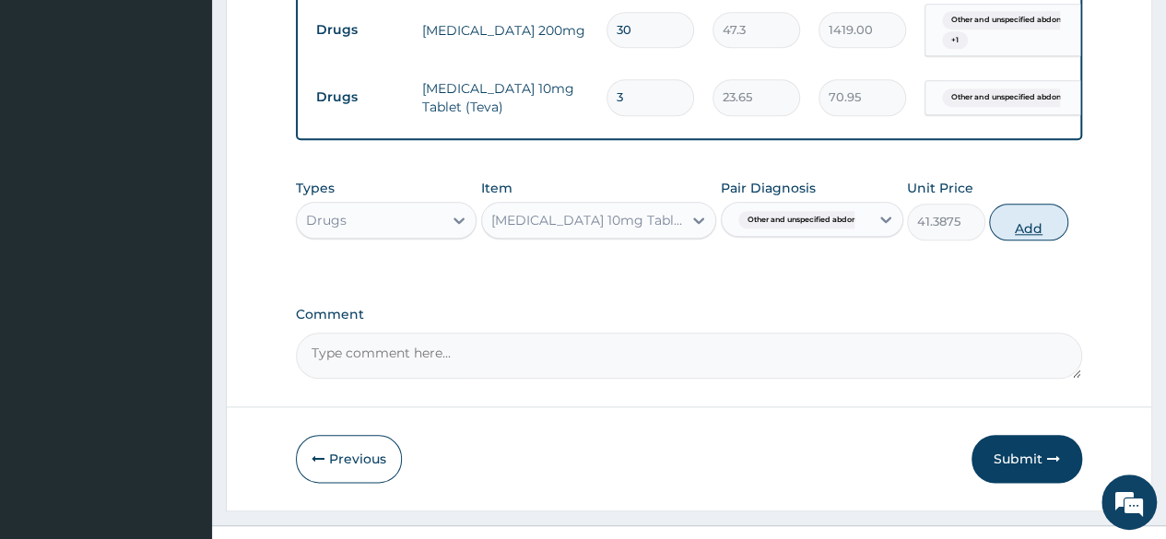
click at [1026, 235] on button "Add" at bounding box center [1028, 222] width 78 height 37
type input "0"
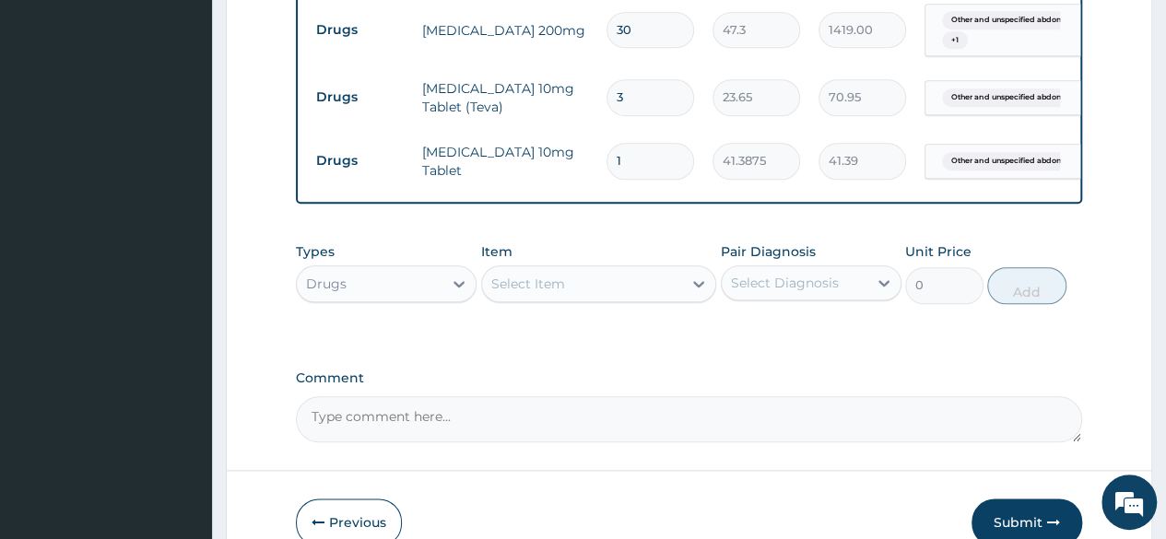
type input "0.00"
type input "3"
type input "124.16"
type input "3"
click at [534, 293] on div "Select Item" at bounding box center [528, 284] width 74 height 18
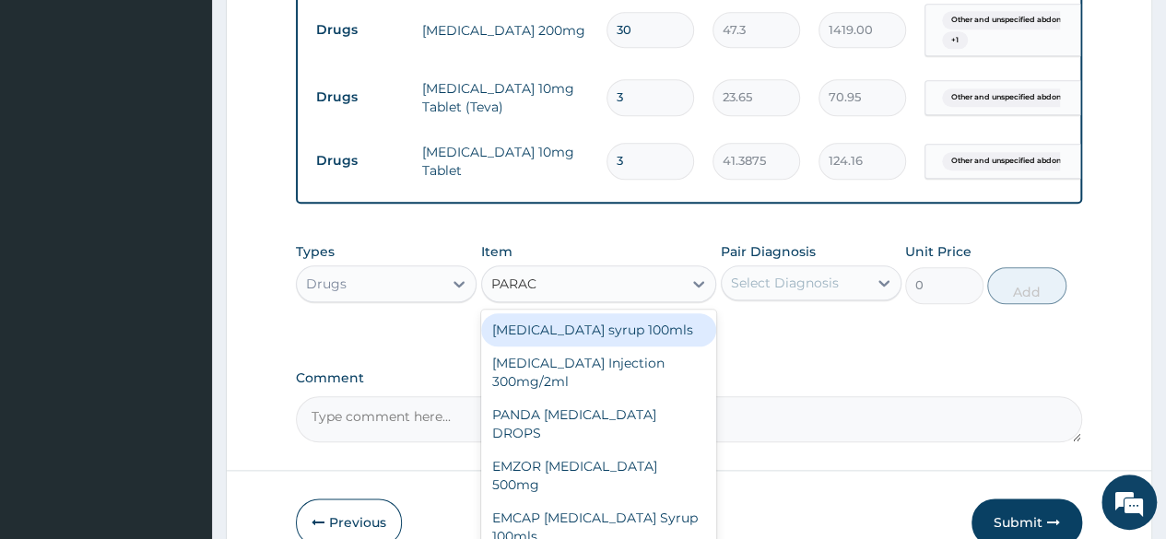
type input "PARACE"
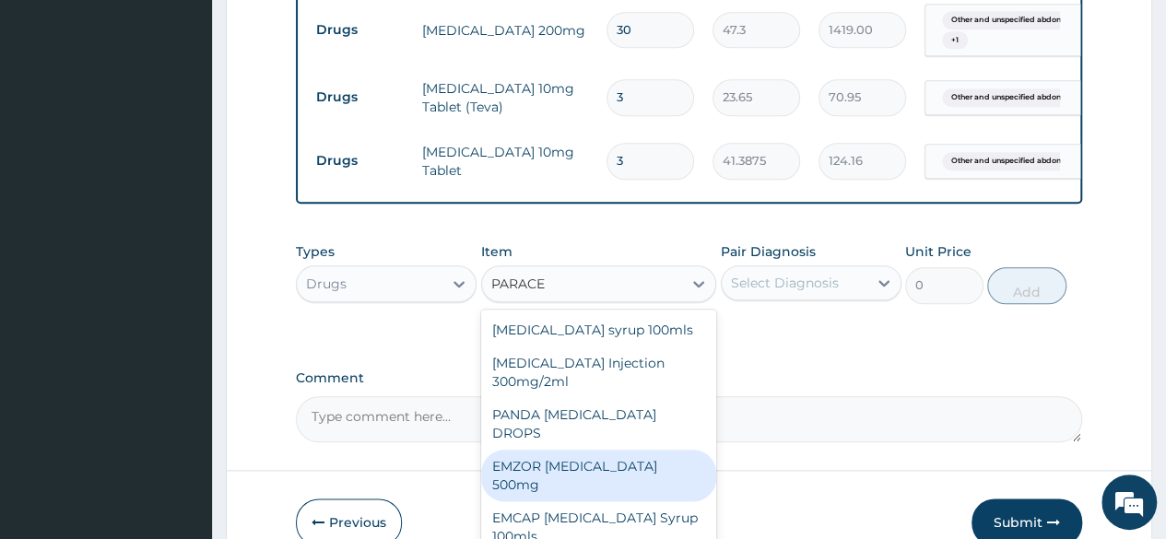
click at [590, 450] on div "EMZOR [MEDICAL_DATA] 500mg" at bounding box center [599, 476] width 236 height 52
type input "23.65"
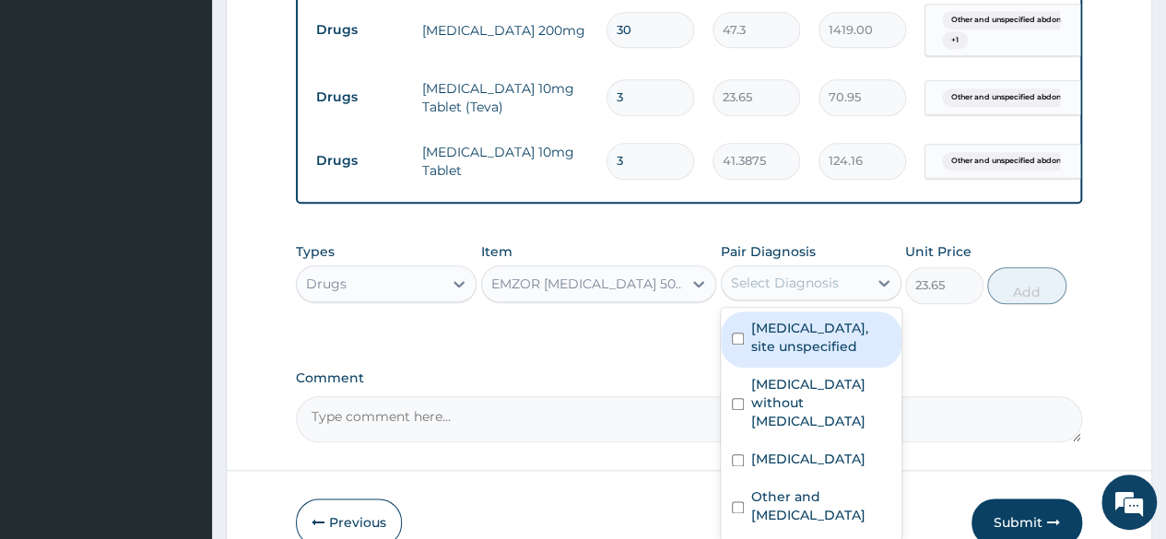
click at [791, 292] on div "Select Diagnosis" at bounding box center [785, 283] width 108 height 18
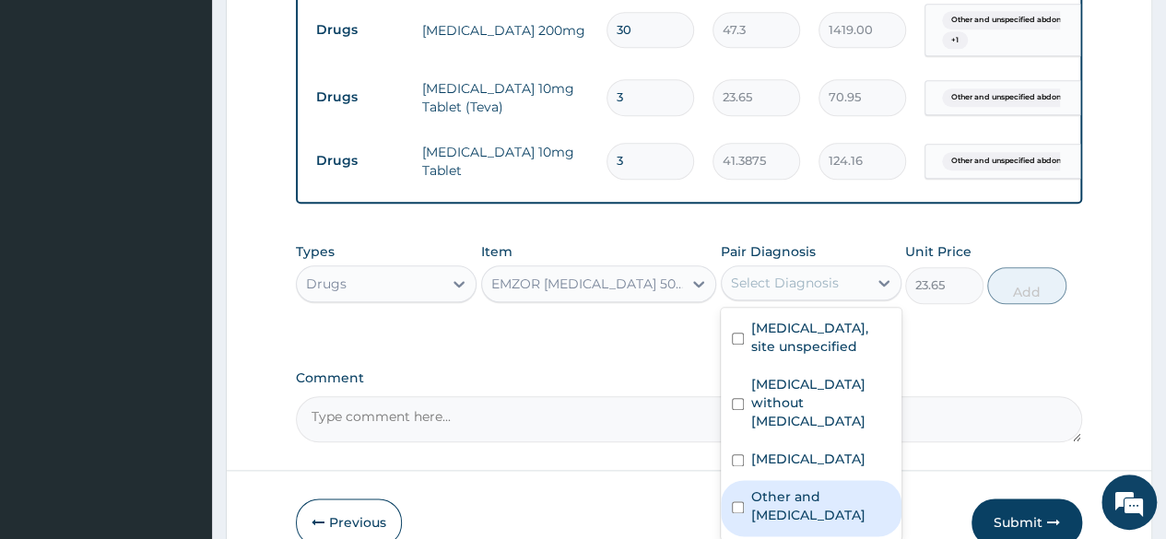
click at [792, 501] on label "Other and [MEDICAL_DATA]" at bounding box center [820, 506] width 139 height 37
checkbox input "true"
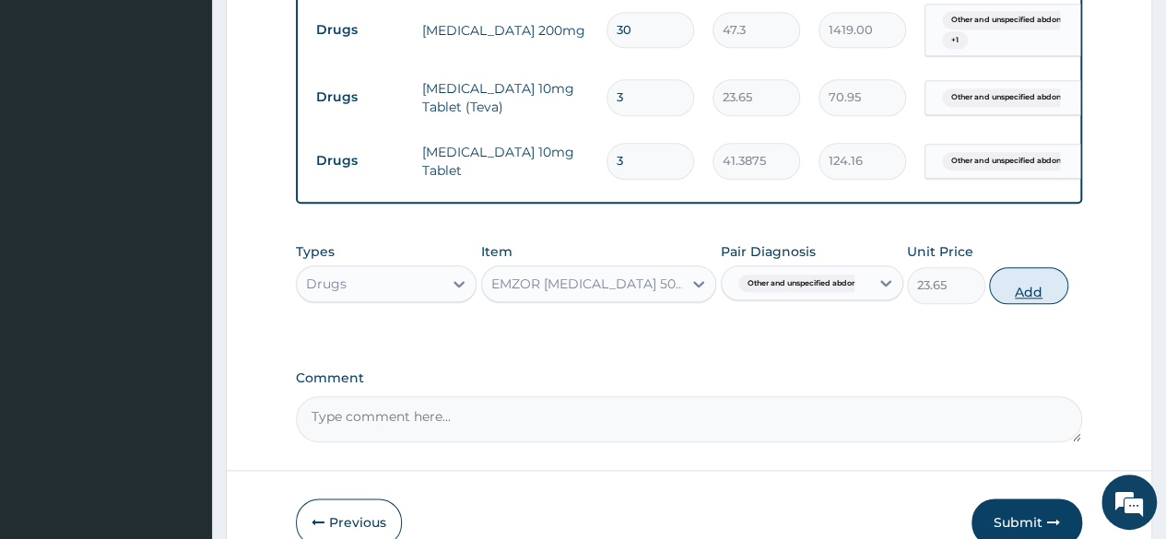
click at [1026, 301] on button "Add" at bounding box center [1028, 285] width 78 height 37
type input "0"
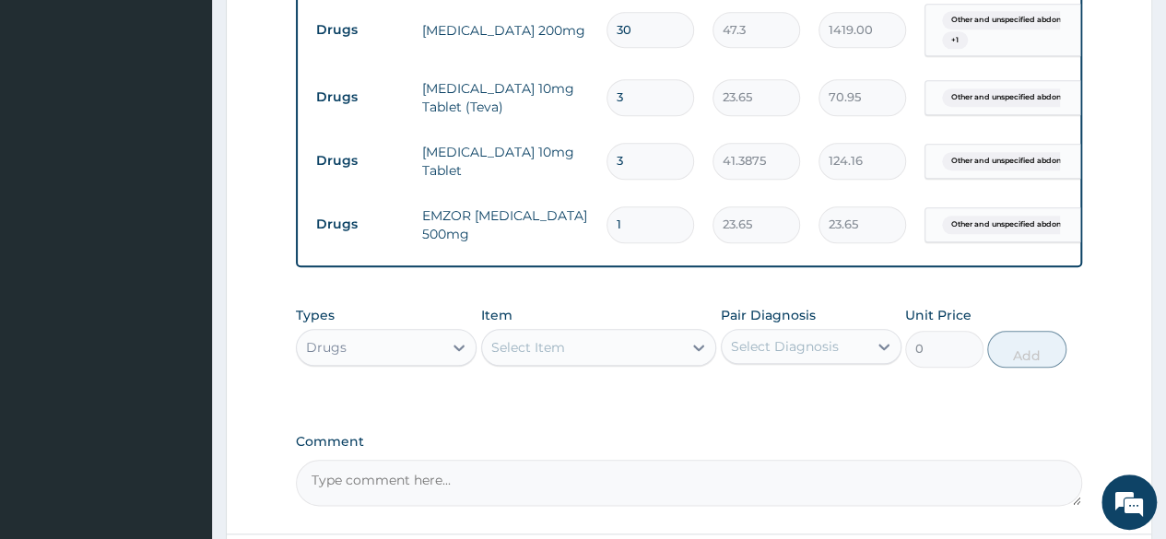
type input "18"
type input "425.70"
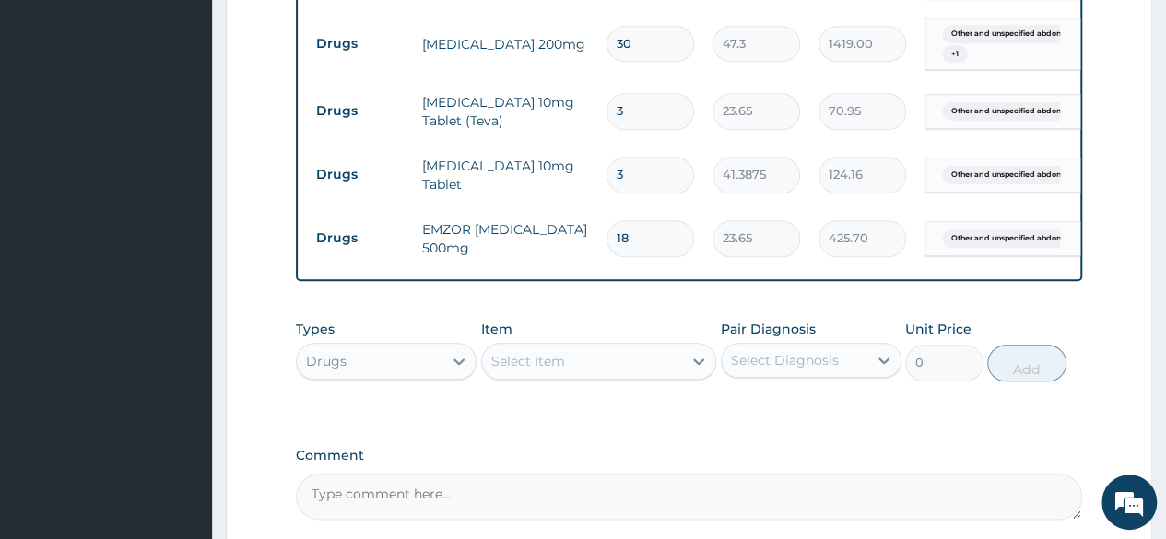
scroll to position [925, 0]
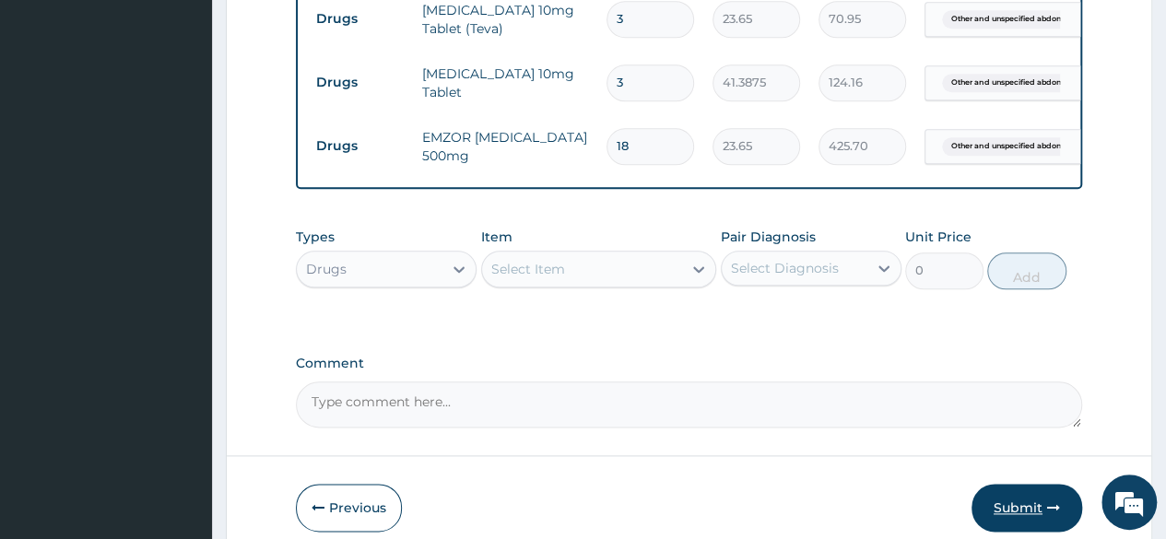
type input "18"
click at [1029, 519] on button "Submit" at bounding box center [1027, 508] width 111 height 48
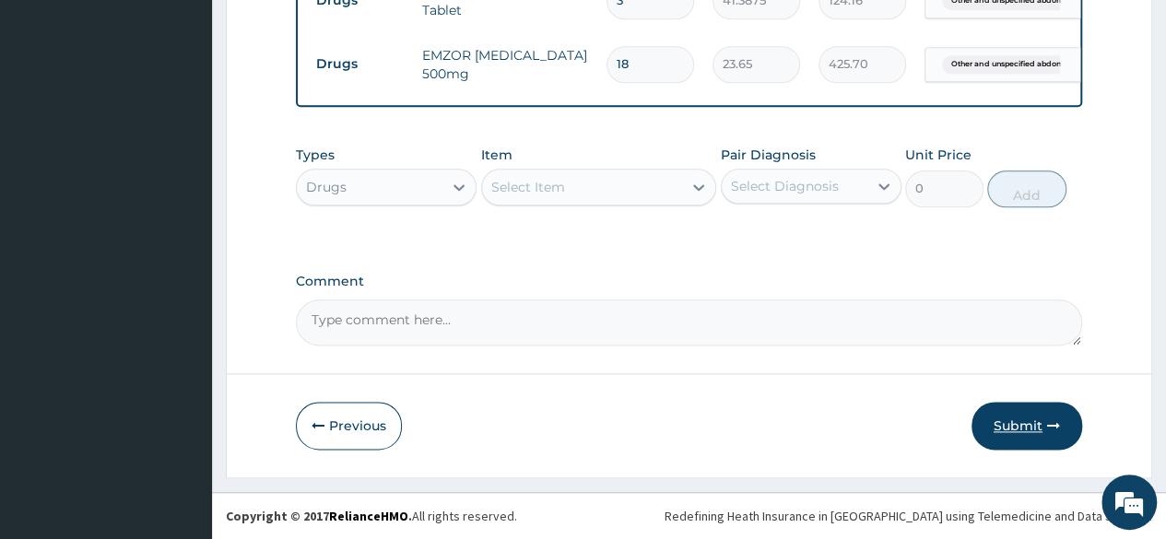
click at [1009, 427] on button "Submit" at bounding box center [1027, 426] width 111 height 48
click at [1022, 425] on button "Submit" at bounding box center [1027, 426] width 111 height 48
click at [1021, 428] on button "Submit" at bounding box center [1027, 426] width 111 height 48
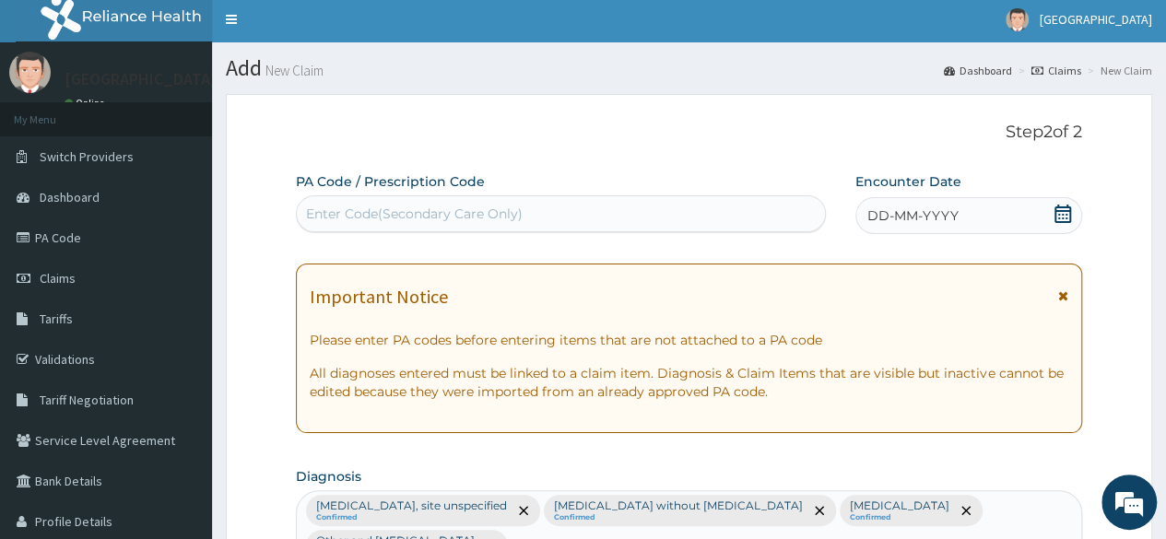
scroll to position [0, 0]
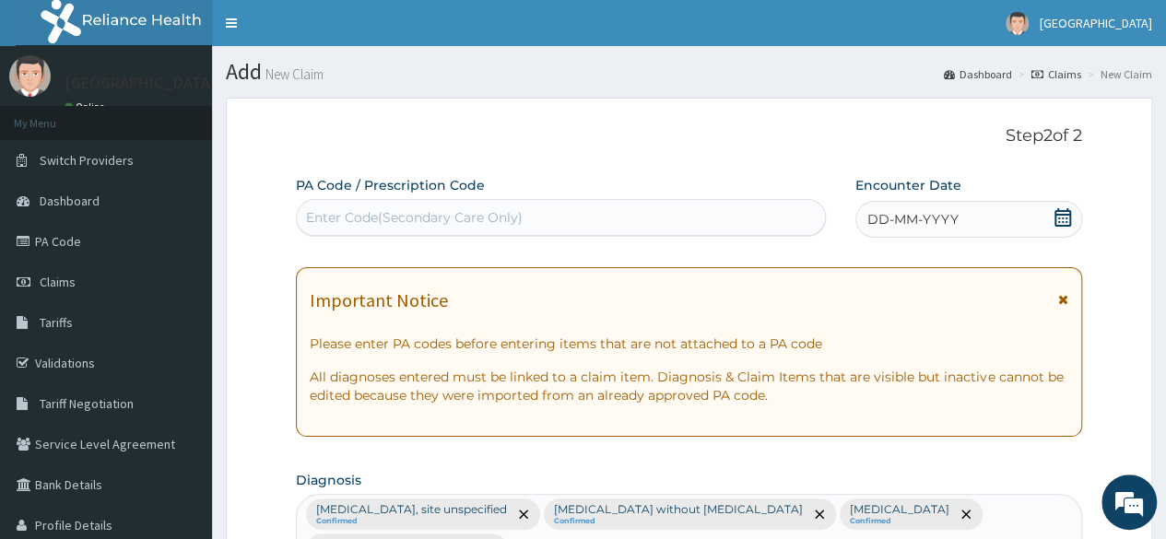
click at [1056, 218] on icon at bounding box center [1063, 217] width 18 height 18
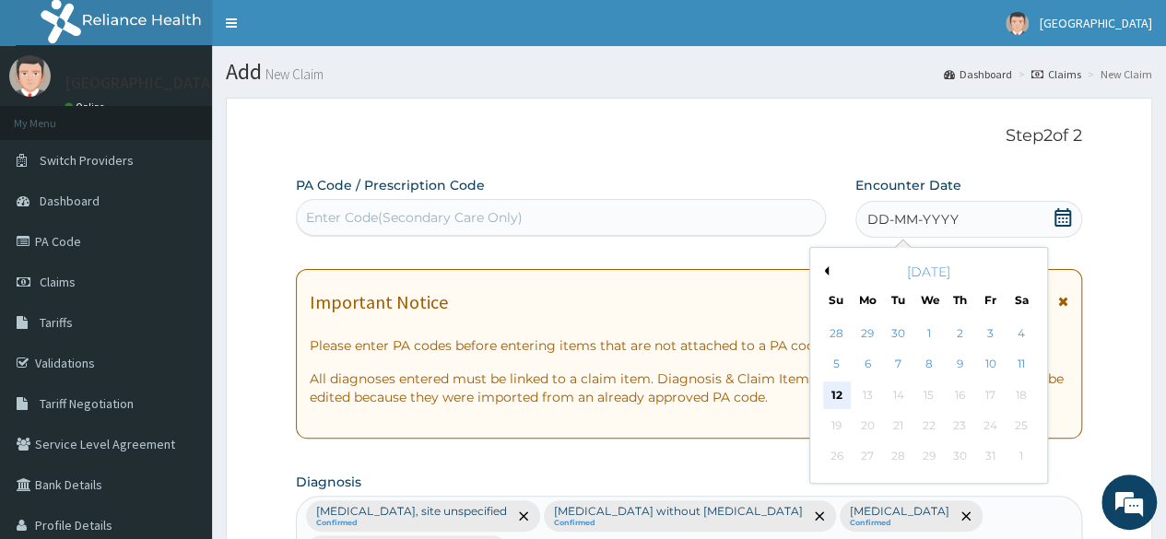
click at [826, 391] on div "12" at bounding box center [836, 396] width 28 height 28
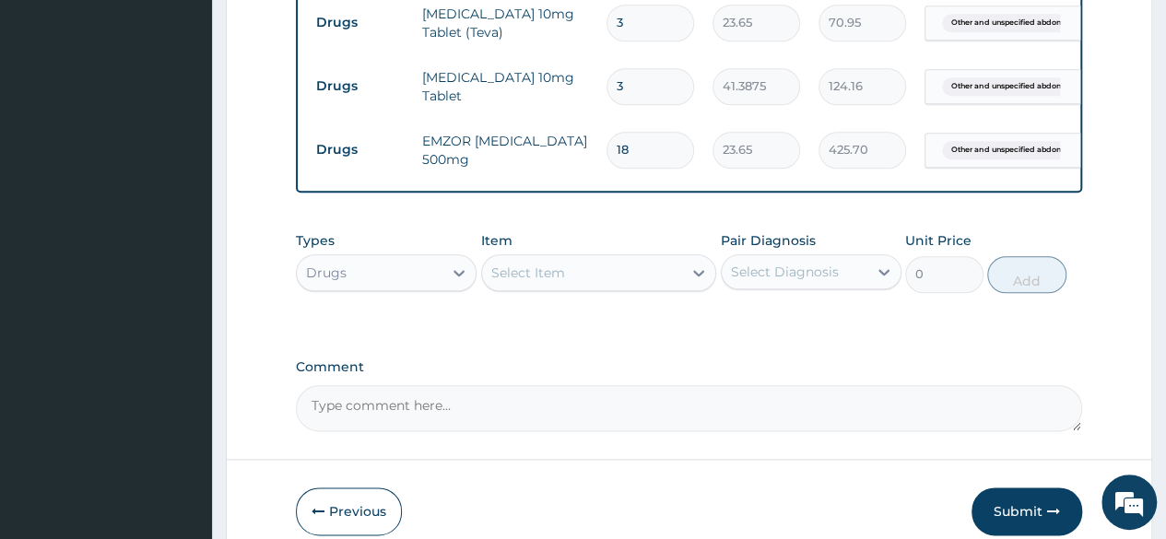
scroll to position [1018, 0]
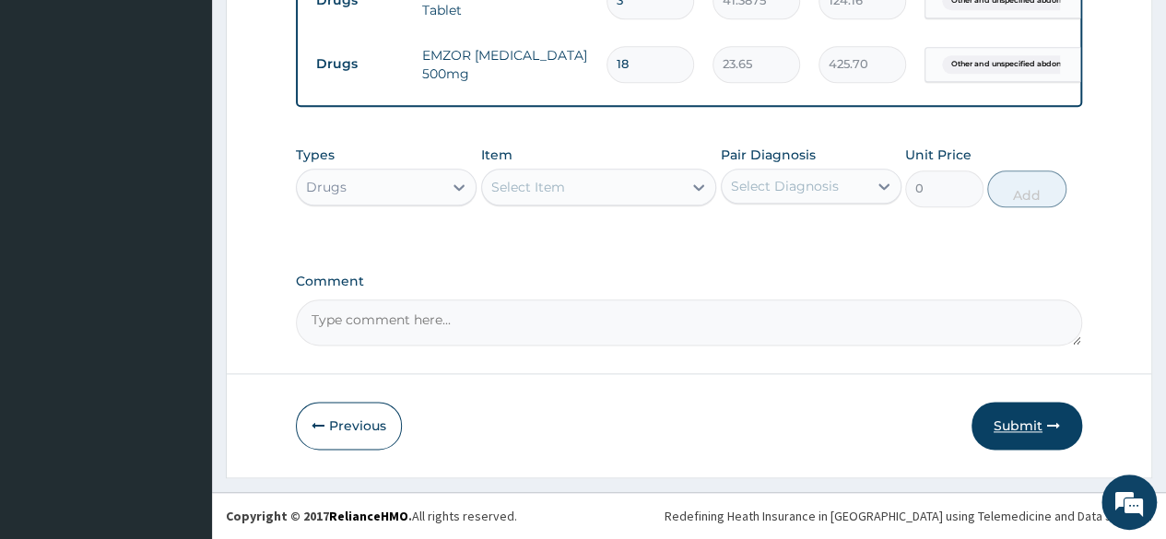
click at [1019, 425] on button "Submit" at bounding box center [1027, 426] width 111 height 48
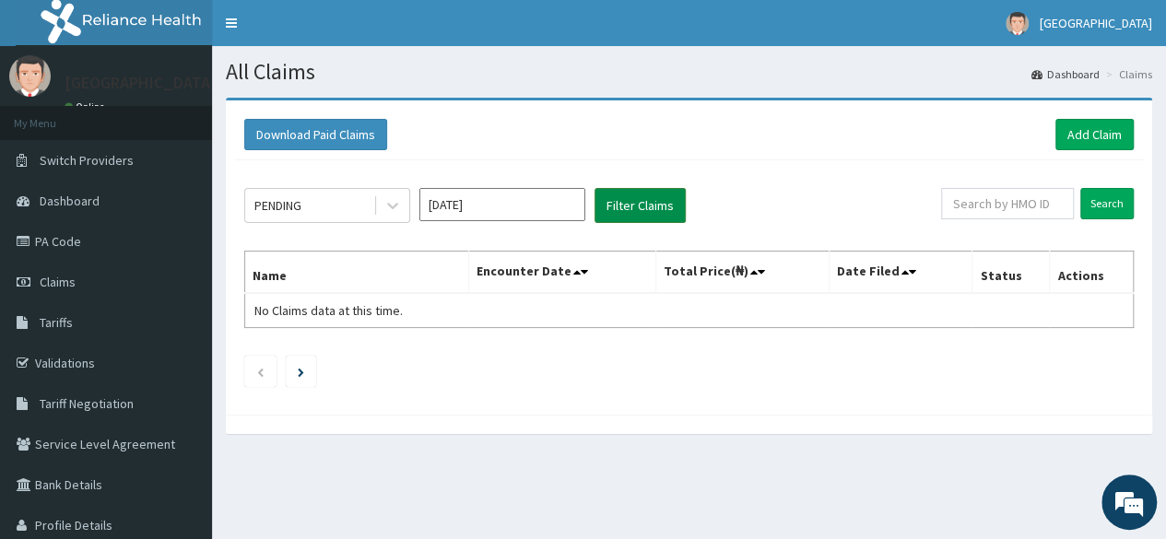
click at [649, 204] on button "Filter Claims" at bounding box center [640, 205] width 91 height 35
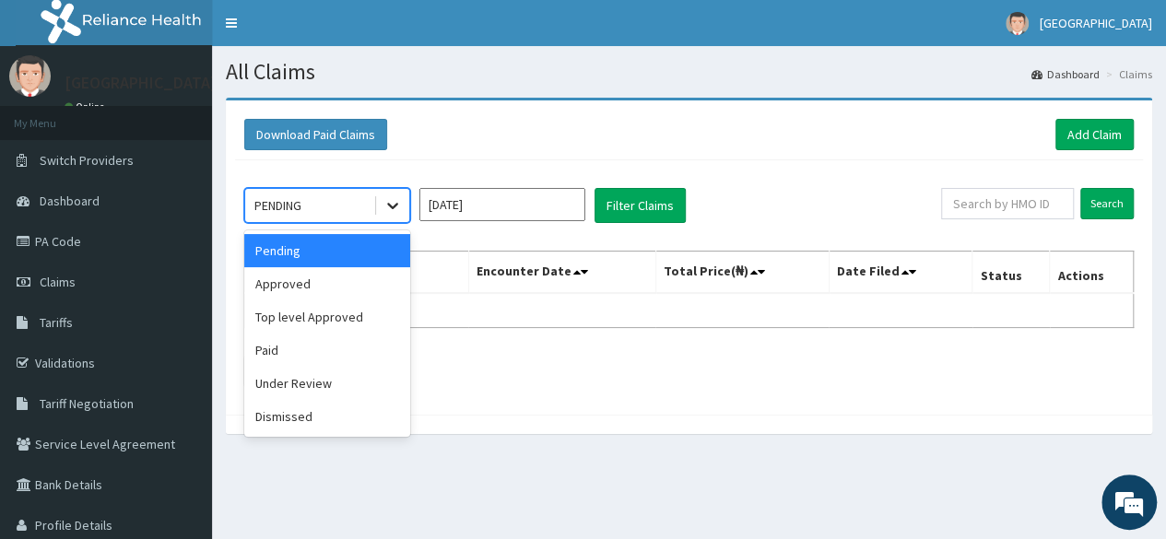
click at [394, 206] on icon at bounding box center [392, 207] width 11 height 6
click at [334, 285] on div "Approved" at bounding box center [327, 283] width 166 height 33
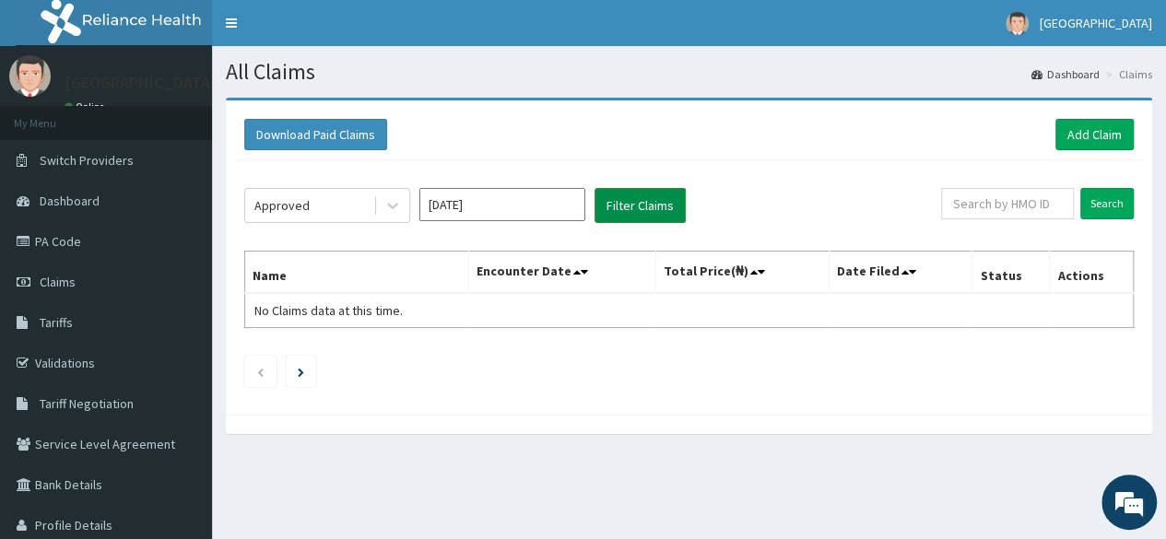
click at [626, 204] on button "Filter Claims" at bounding box center [640, 205] width 91 height 35
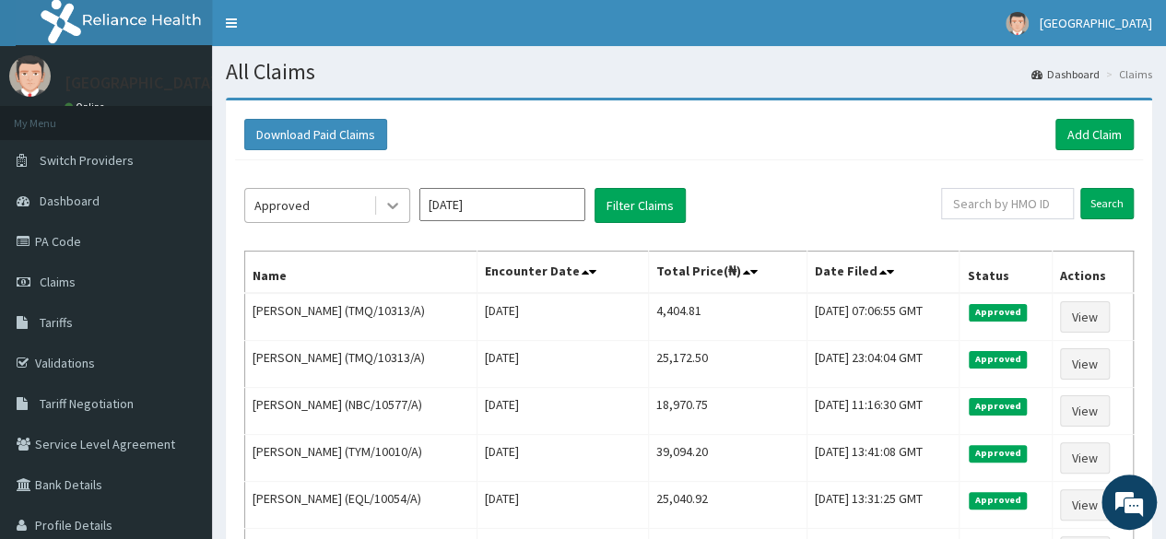
click at [389, 196] on icon at bounding box center [392, 205] width 18 height 18
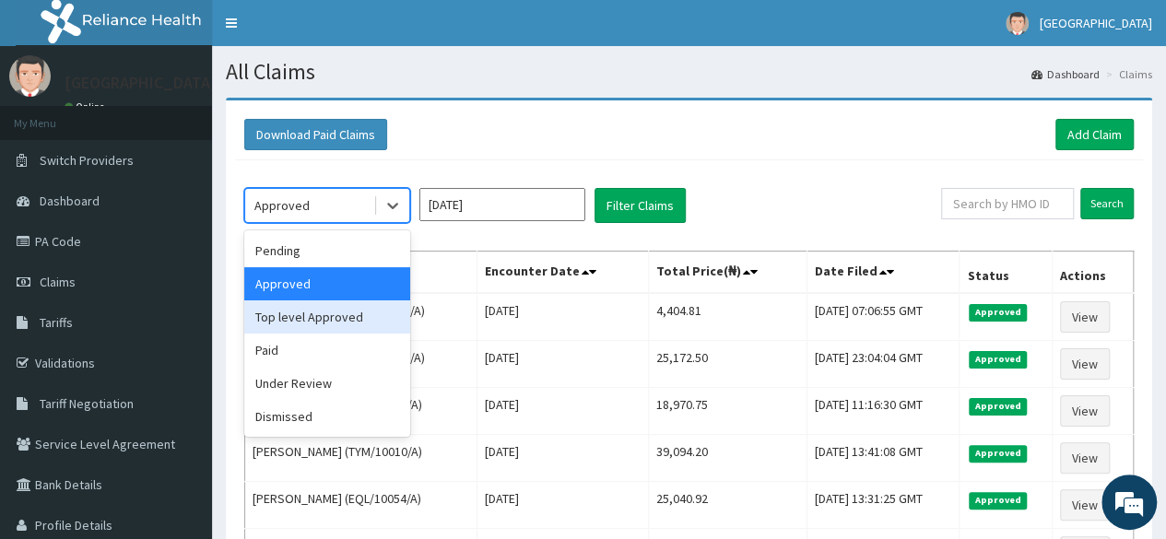
click at [315, 320] on div "Top level Approved" at bounding box center [327, 317] width 166 height 33
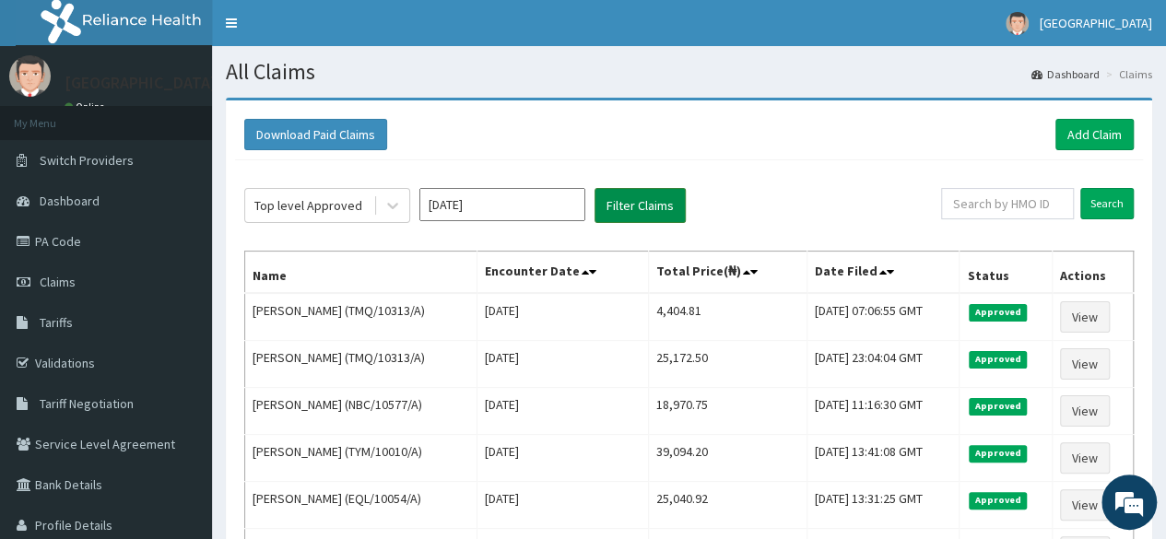
click at [616, 206] on button "Filter Claims" at bounding box center [640, 205] width 91 height 35
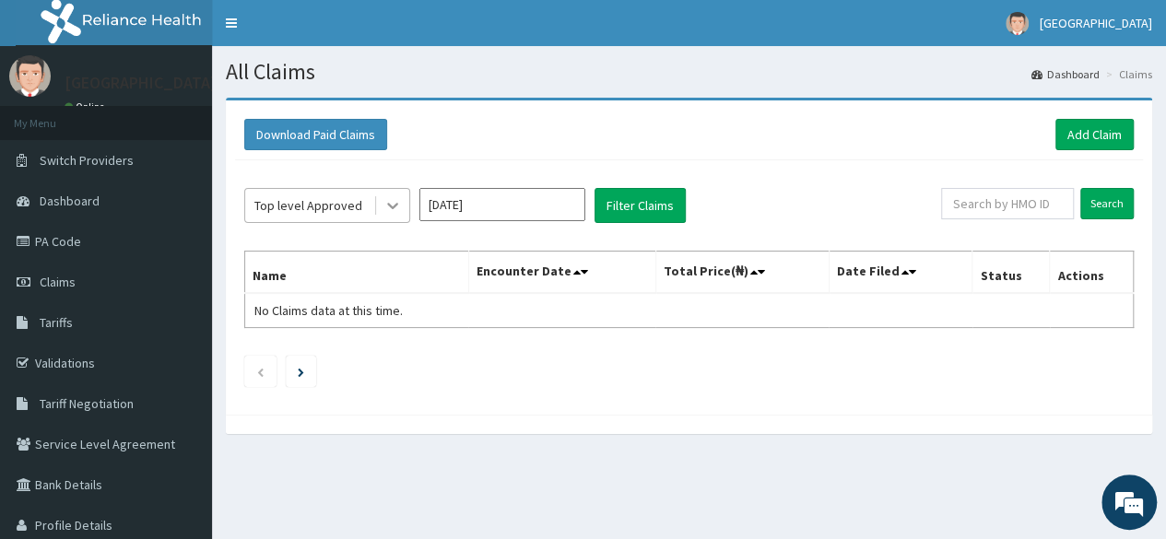
click at [395, 202] on icon at bounding box center [392, 205] width 18 height 18
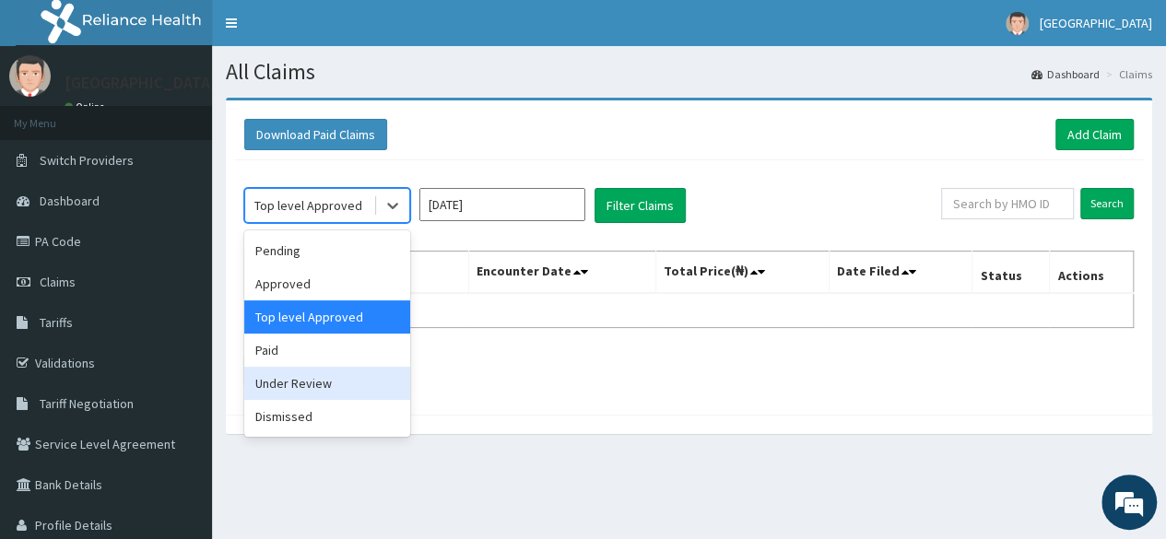
click at [327, 386] on div "Under Review" at bounding box center [327, 383] width 166 height 33
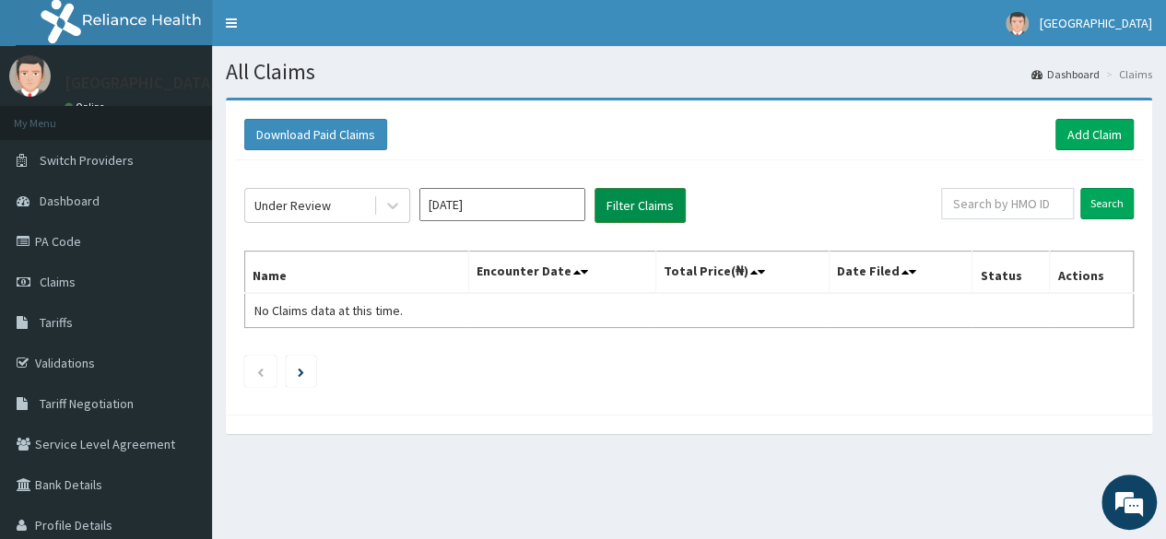
click at [638, 204] on button "Filter Claims" at bounding box center [640, 205] width 91 height 35
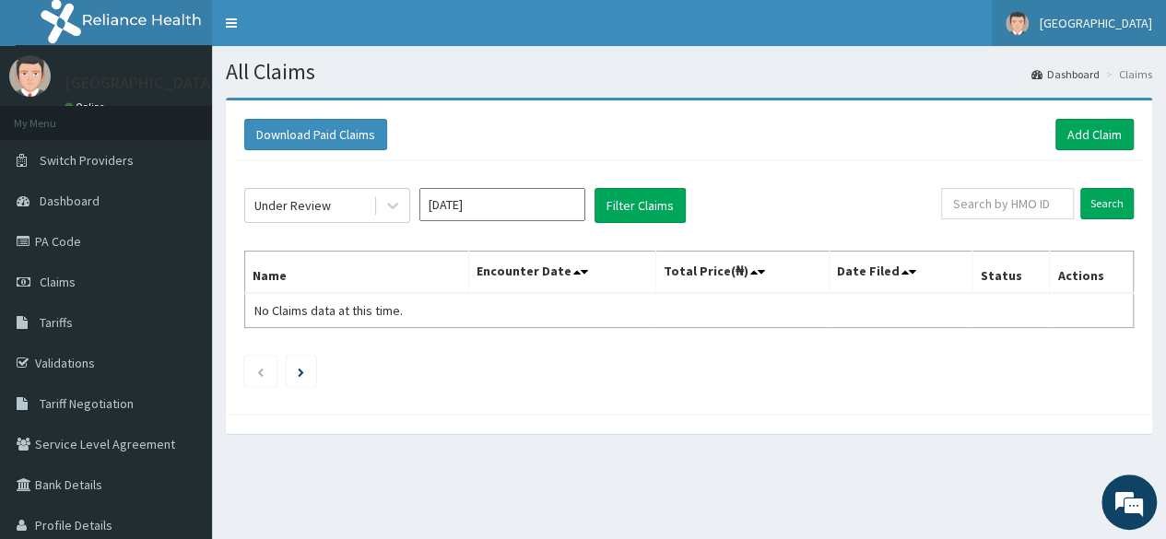
click at [1075, 21] on span "[GEOGRAPHIC_DATA]" at bounding box center [1096, 23] width 112 height 17
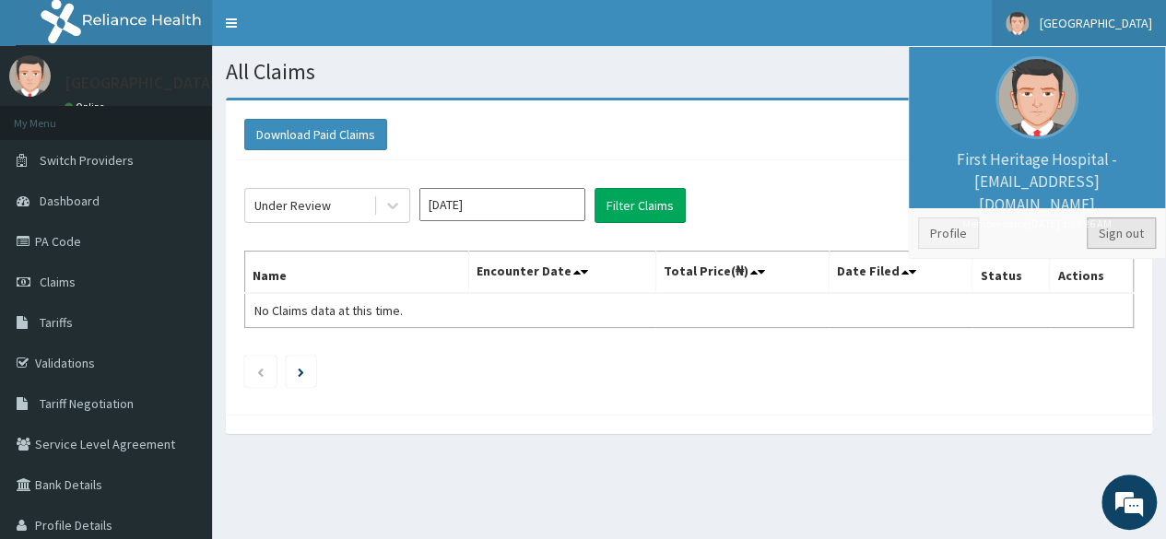
click at [1132, 229] on link "Sign out" at bounding box center [1121, 233] width 69 height 31
